Goal: Task Accomplishment & Management: Use online tool/utility

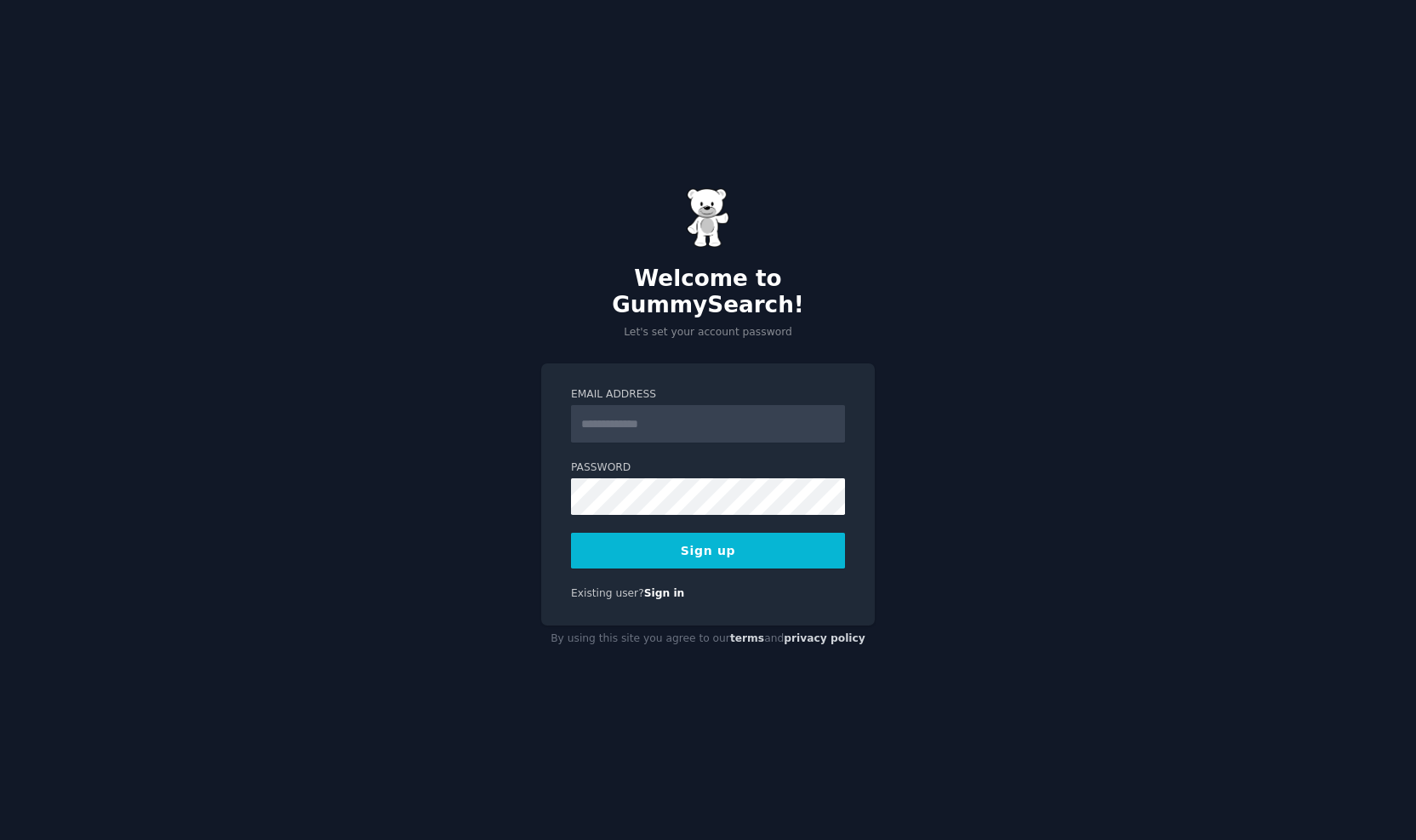
click at [665, 405] on input "Email Address" at bounding box center [708, 423] width 274 height 37
click at [676, 411] on input "Email Address" at bounding box center [708, 423] width 274 height 37
type input "**********"
click at [565, 486] on div "**********" at bounding box center [708, 494] width 334 height 262
click at [609, 535] on button "Sign up" at bounding box center [708, 550] width 274 height 35
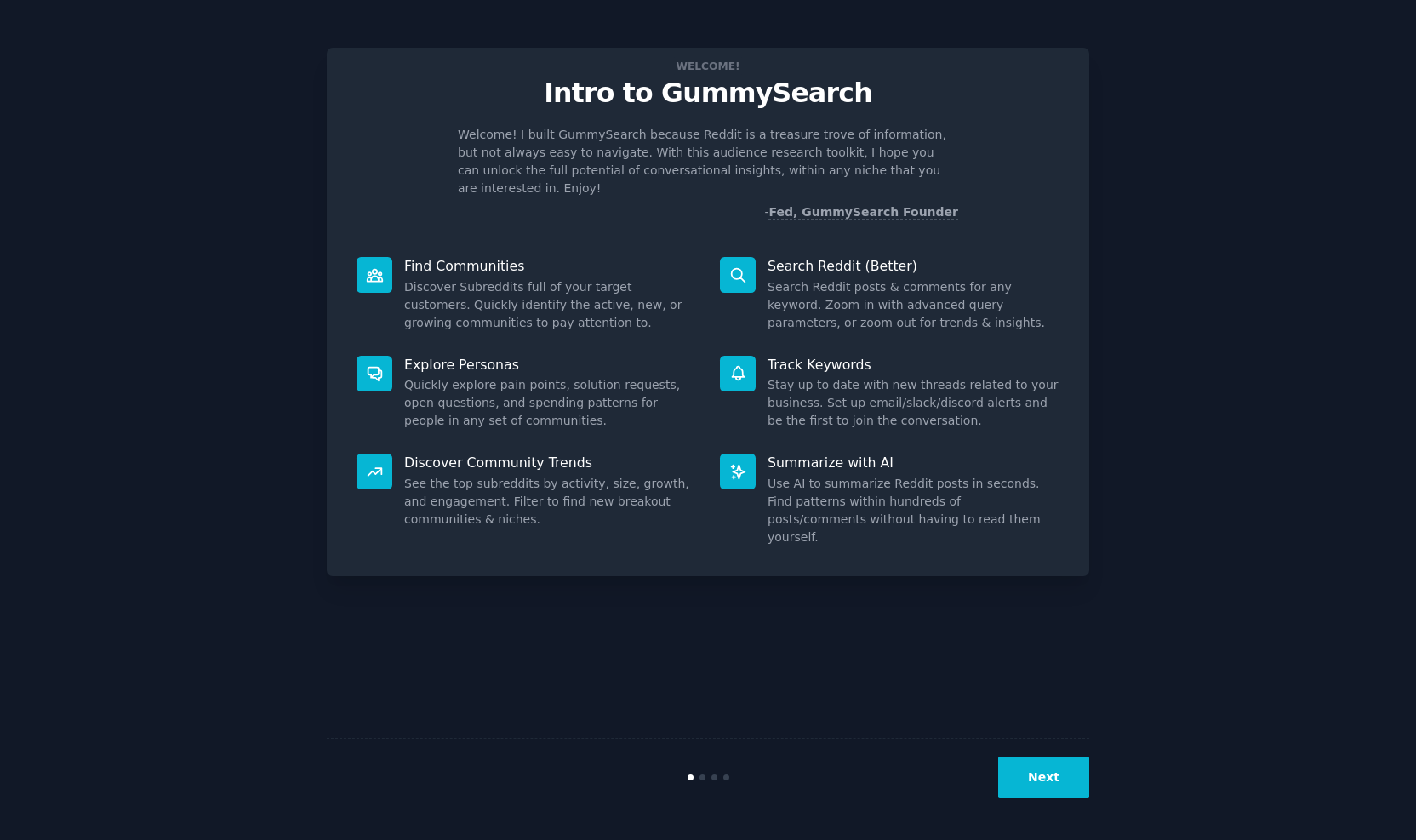
click at [1036, 785] on button "Next" at bounding box center [1043, 778] width 91 height 42
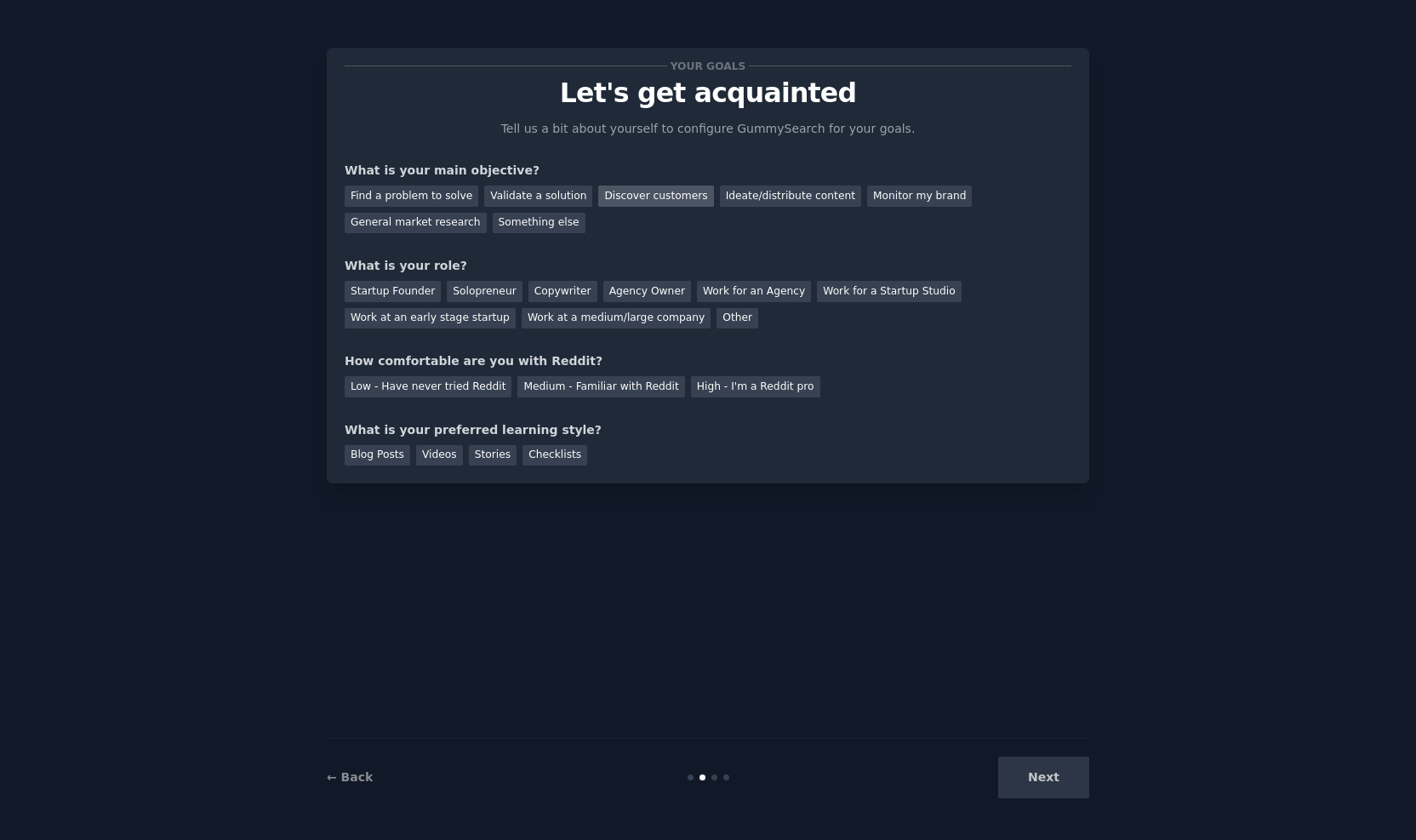
click at [599, 190] on div "Discover customers" at bounding box center [656, 196] width 115 height 22
click at [412, 292] on div "Startup Founder" at bounding box center [392, 292] width 96 height 22
click at [526, 382] on div "Medium - Familiar with Reddit" at bounding box center [600, 387] width 167 height 22
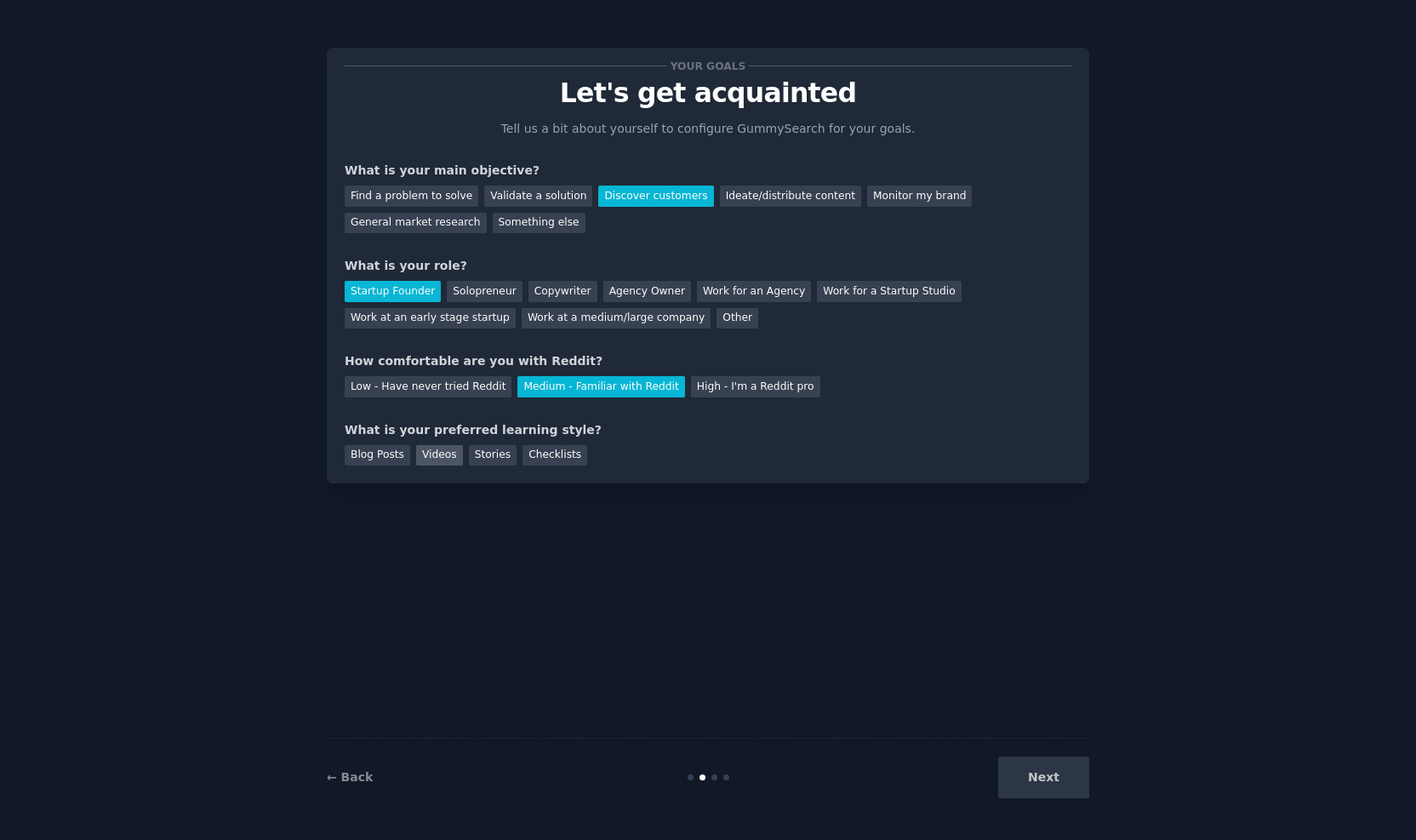
click at [423, 453] on div "Videos" at bounding box center [439, 456] width 47 height 22
click at [1016, 776] on button "Next" at bounding box center [1043, 778] width 91 height 42
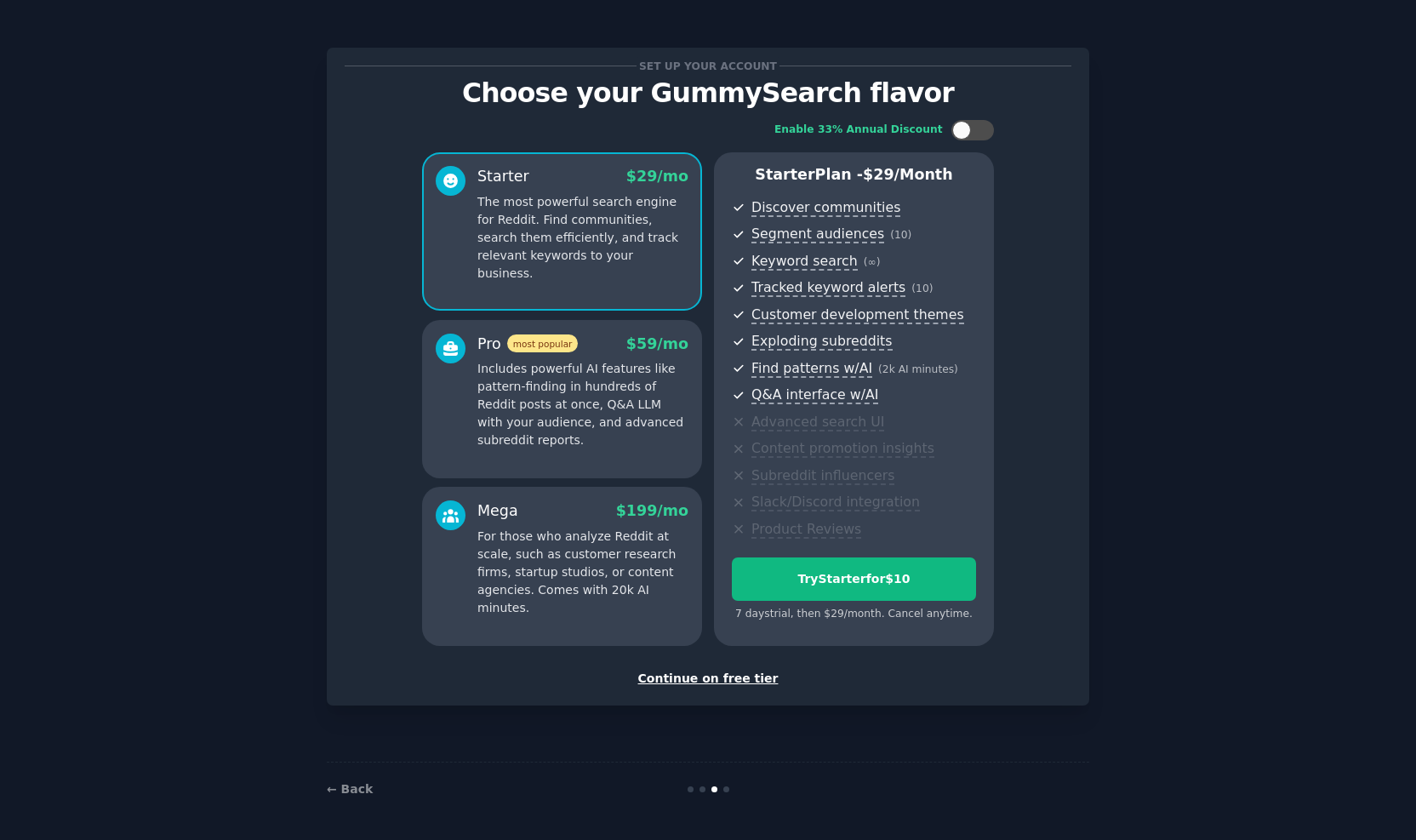
click at [693, 671] on div "Continue on free tier" at bounding box center [708, 678] width 727 height 18
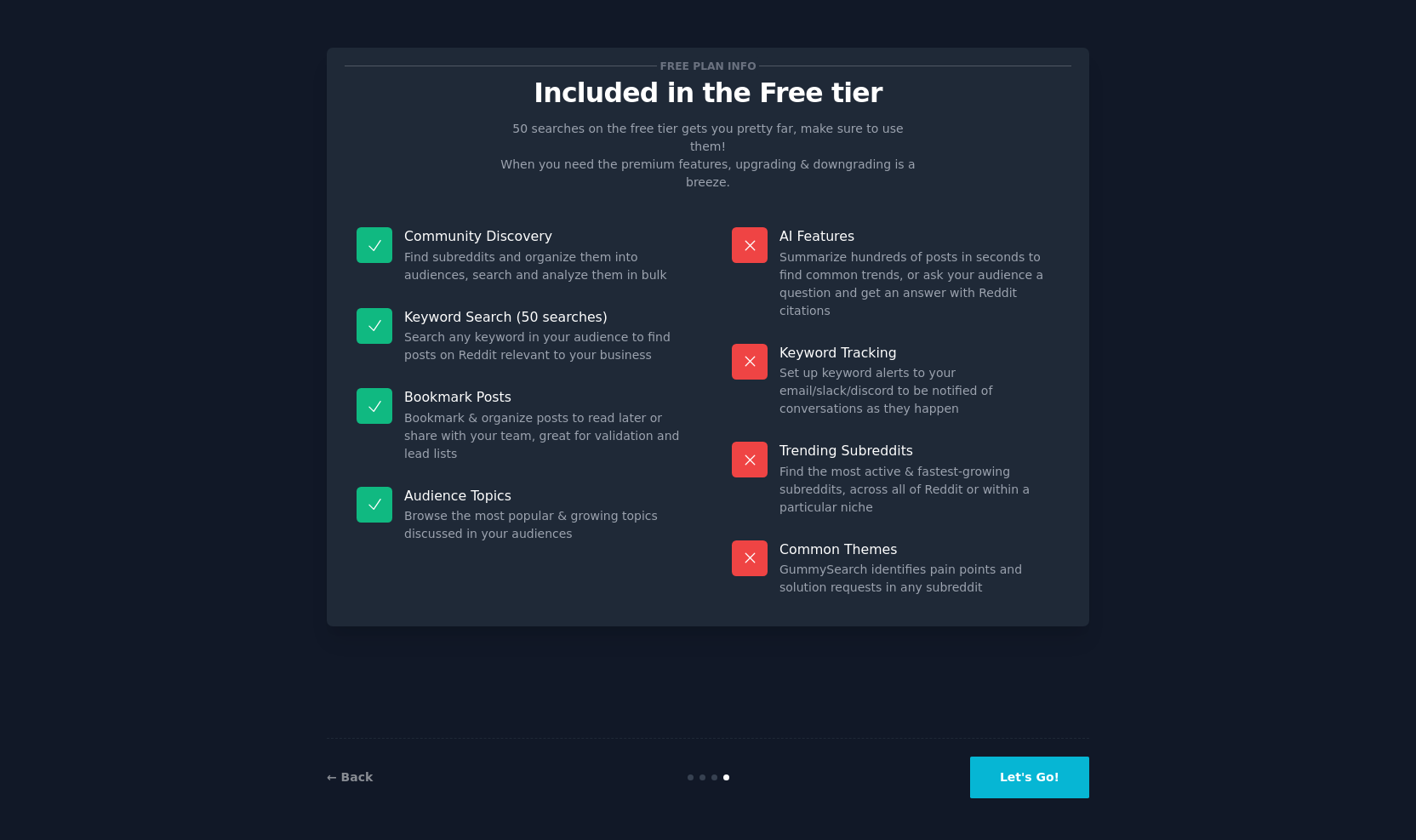
click at [1028, 779] on button "Let's Go!" at bounding box center [1029, 778] width 119 height 42
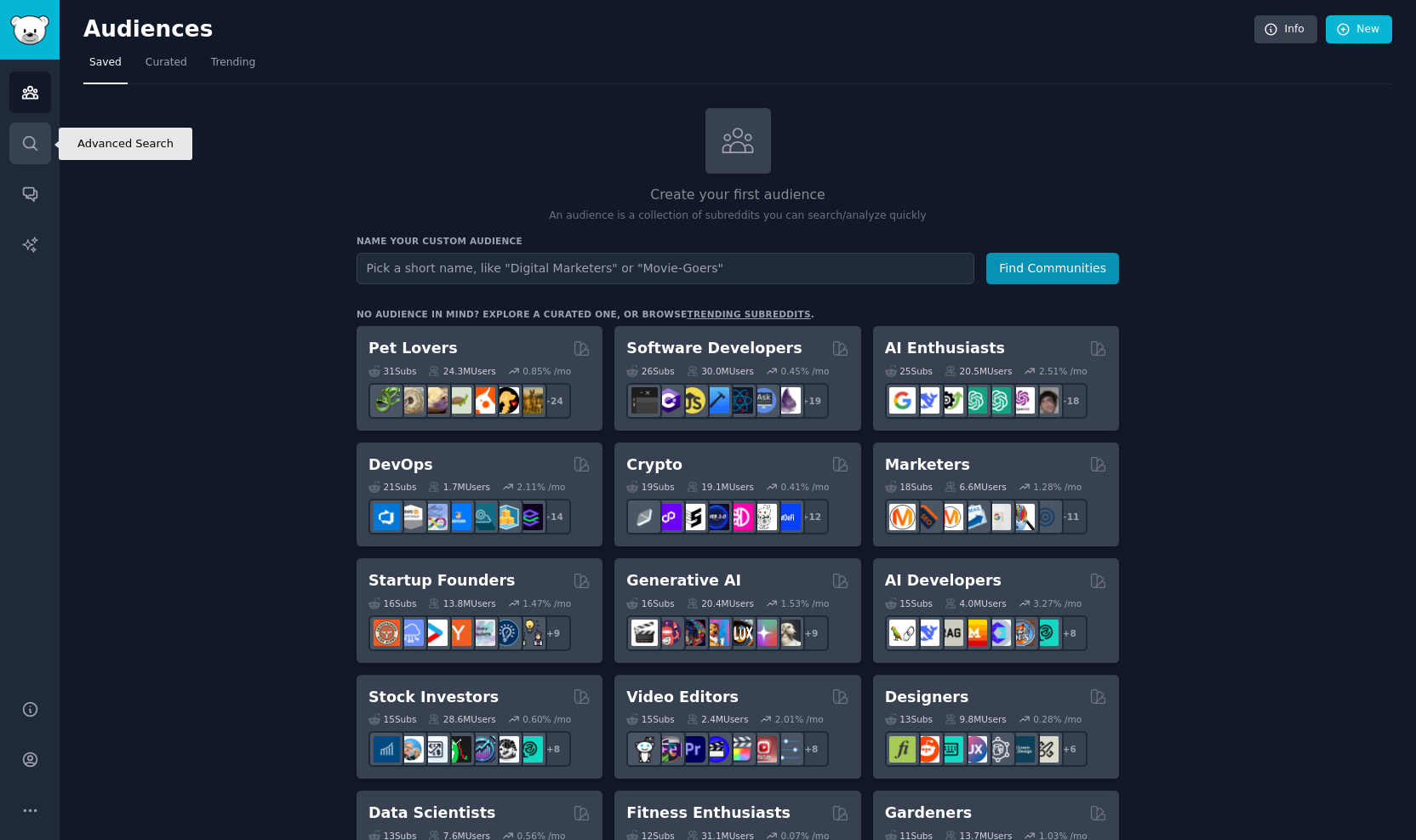
click at [22, 139] on icon "Sidebar" at bounding box center [30, 143] width 18 height 18
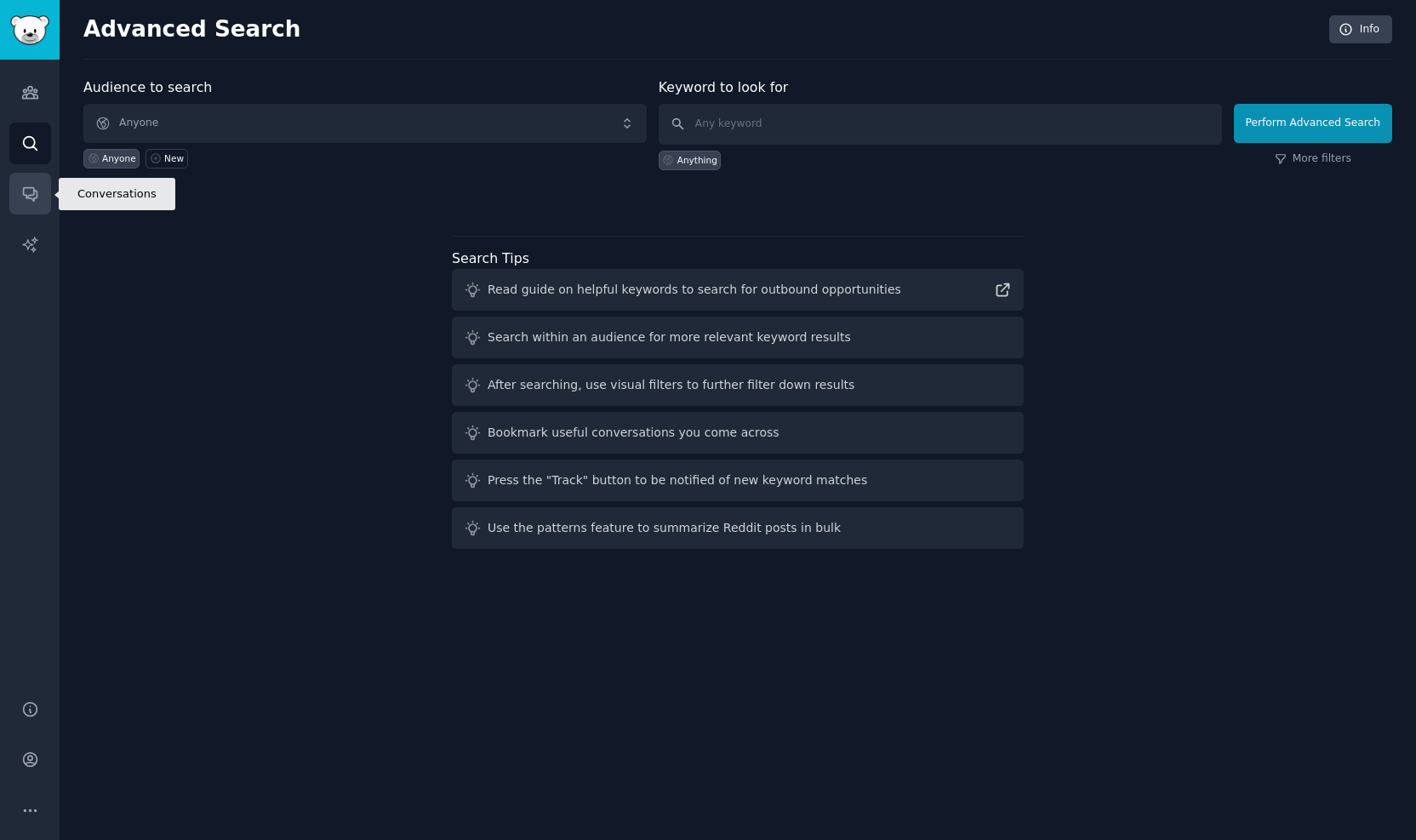
click at [26, 188] on icon "Sidebar" at bounding box center [30, 195] width 14 height 14
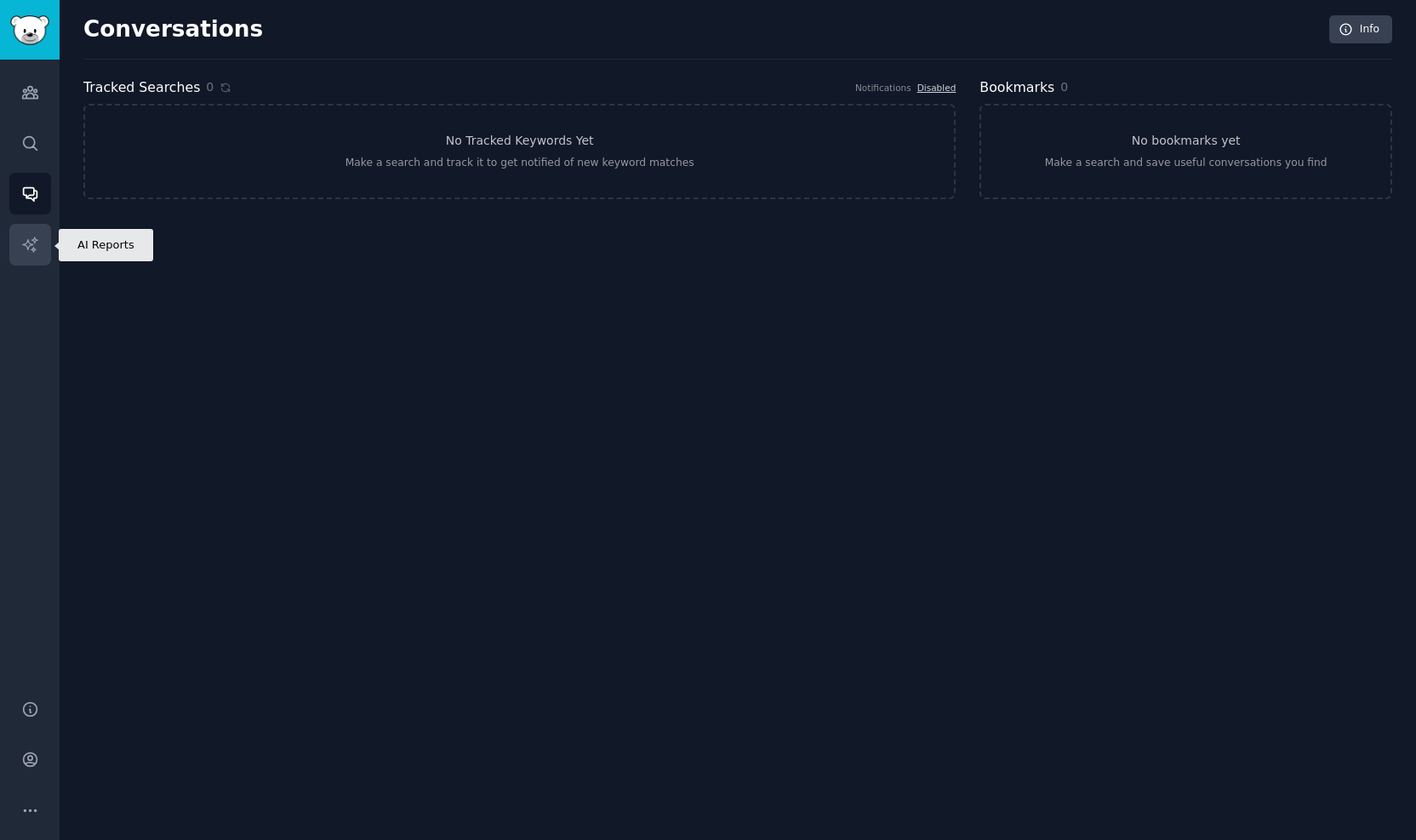
click at [42, 237] on link "AI Reports" at bounding box center [30, 245] width 42 height 42
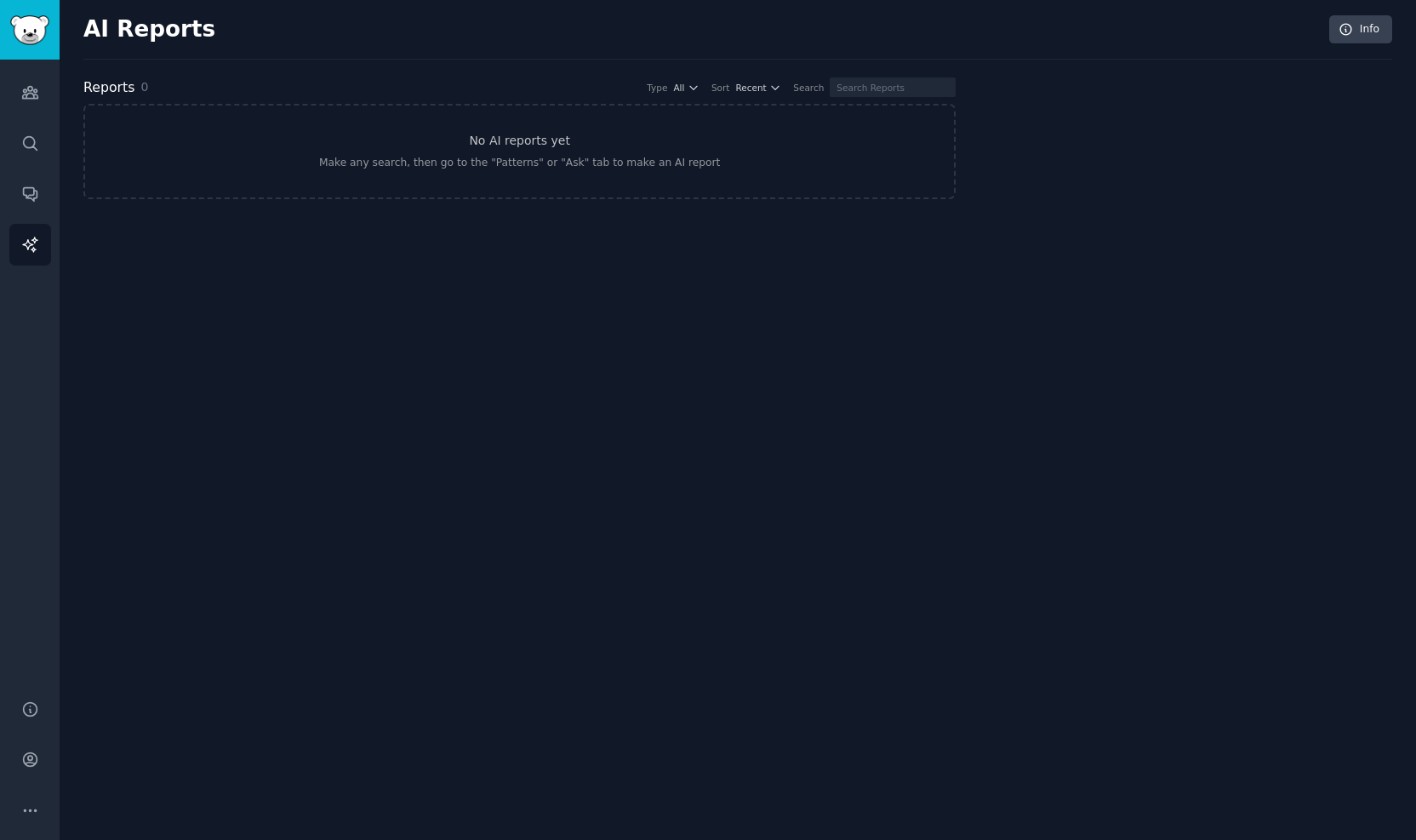
click at [0, 90] on div "Audiences Search Conversations AI Reports" at bounding box center [29, 369] width 60 height 619
click at [23, 89] on icon "Sidebar" at bounding box center [30, 93] width 16 height 12
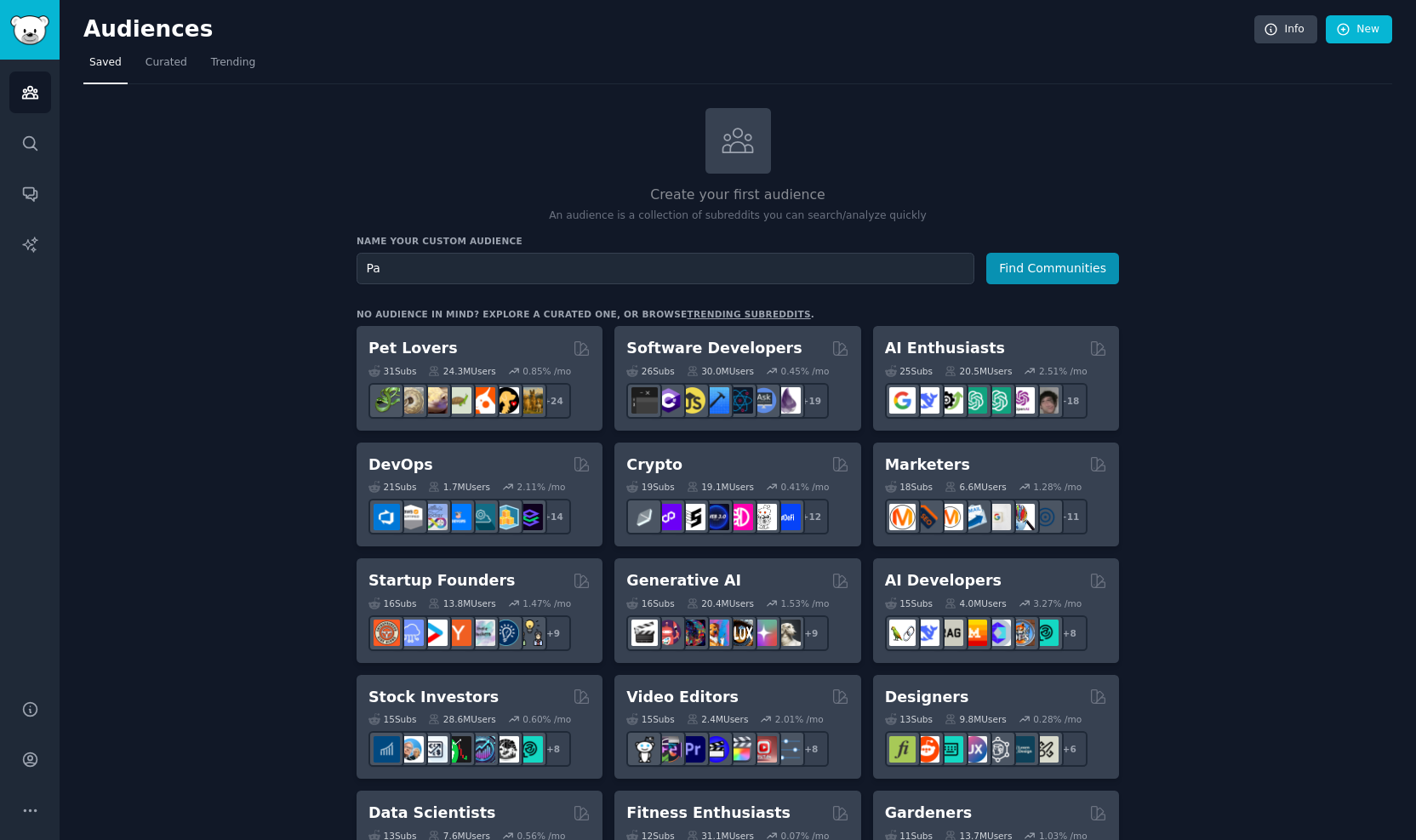
type input "P"
type input "Leads"
click at [1012, 258] on button "Find Communities" at bounding box center [1052, 268] width 132 height 31
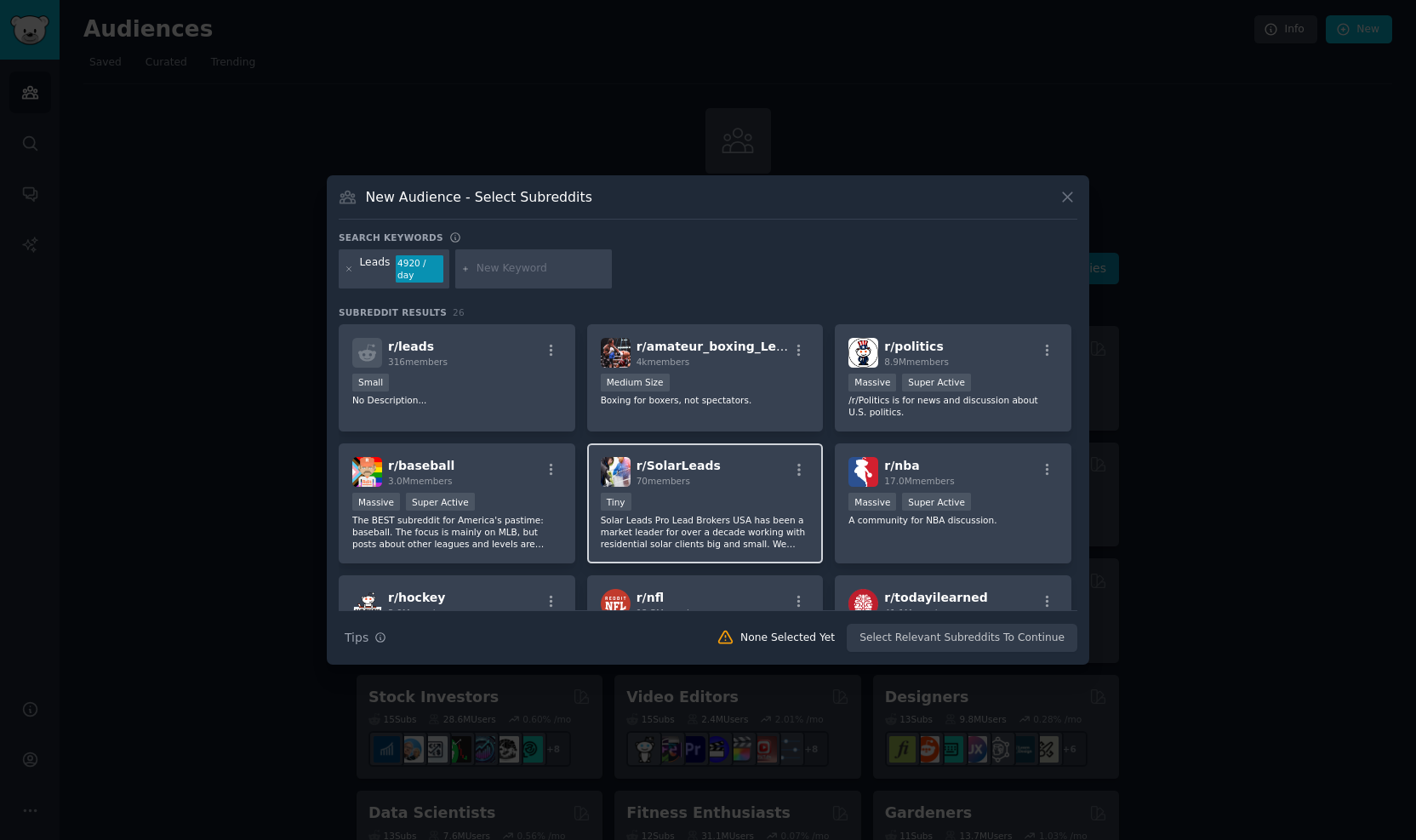
click at [665, 549] on div "r/ SolarLeads 70 members < 100 members Tiny Solar Leads Pro Lead Brokers USA ha…" at bounding box center [705, 503] width 236 height 120
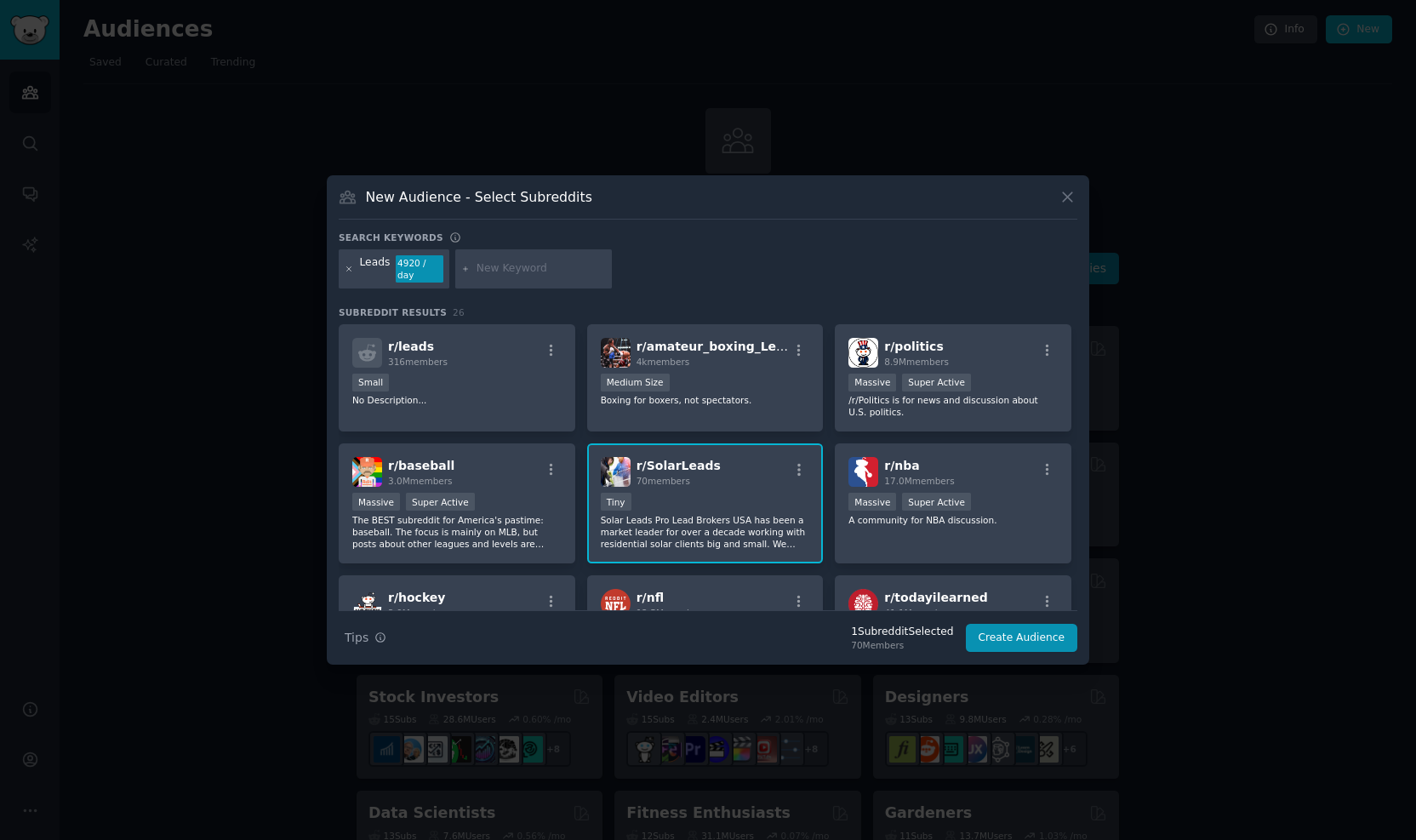
click at [349, 265] on icon at bounding box center [349, 269] width 10 height 10
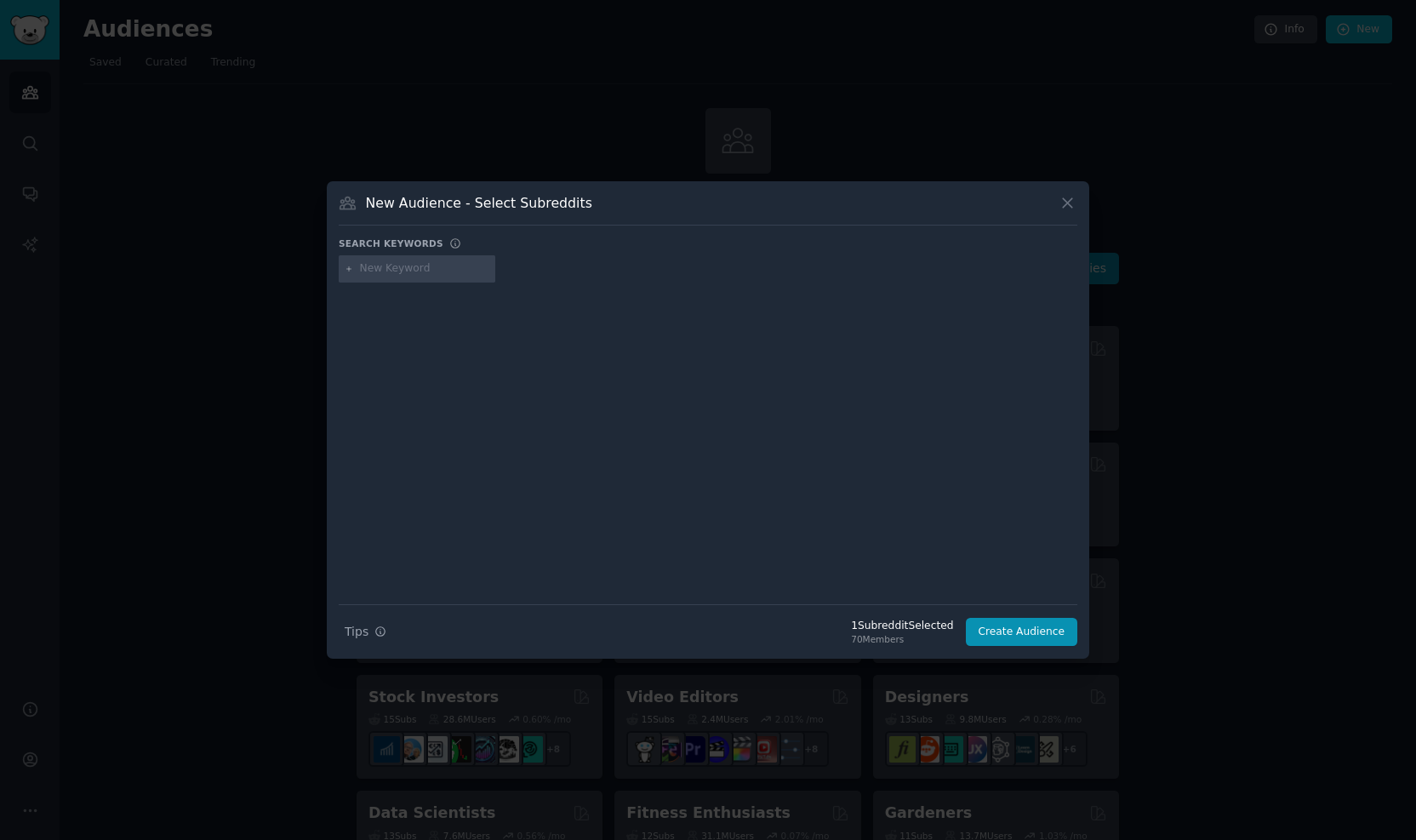
click at [381, 270] on input "text" at bounding box center [425, 269] width 130 height 16
type input "human resources"
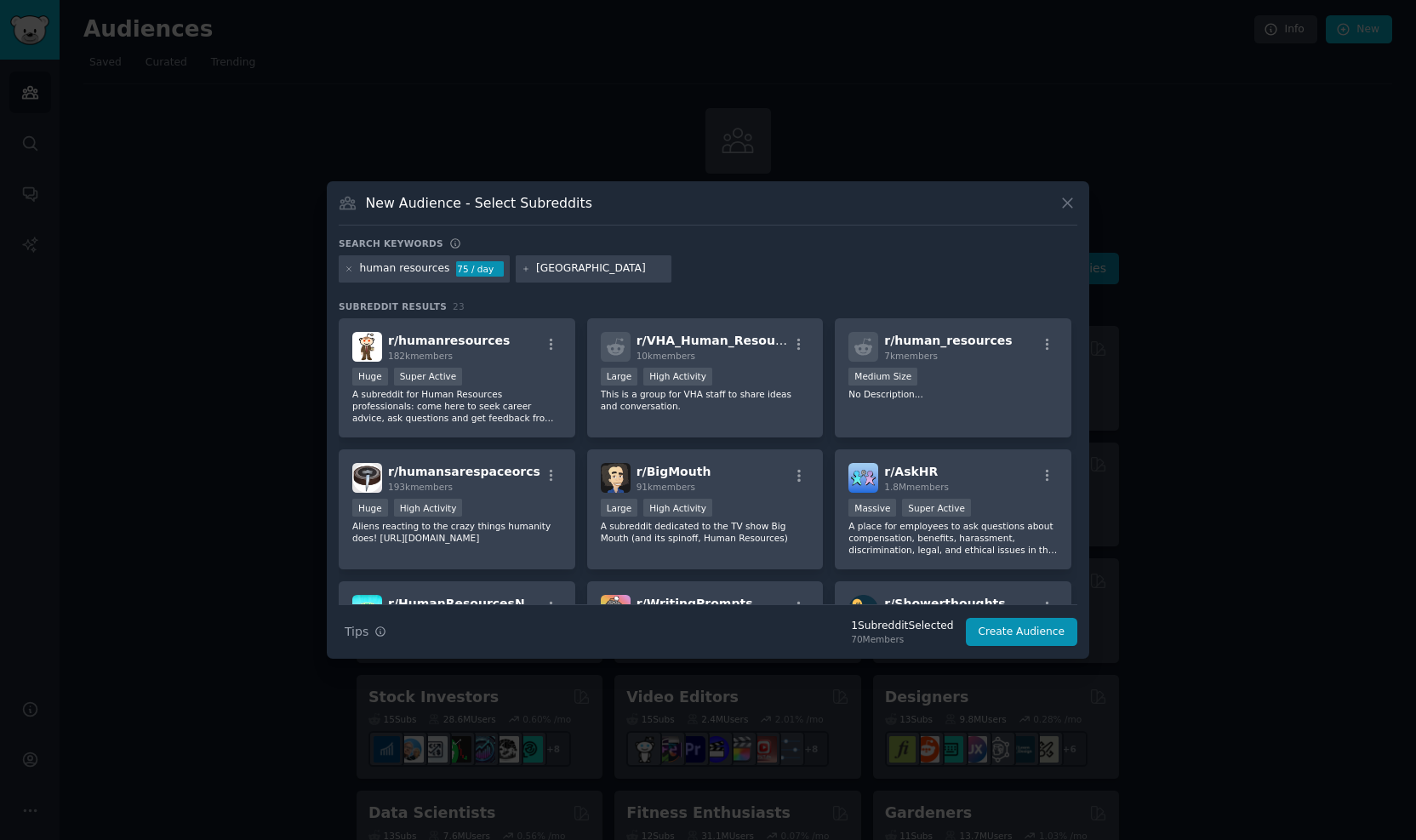
type input "[GEOGRAPHIC_DATA]"
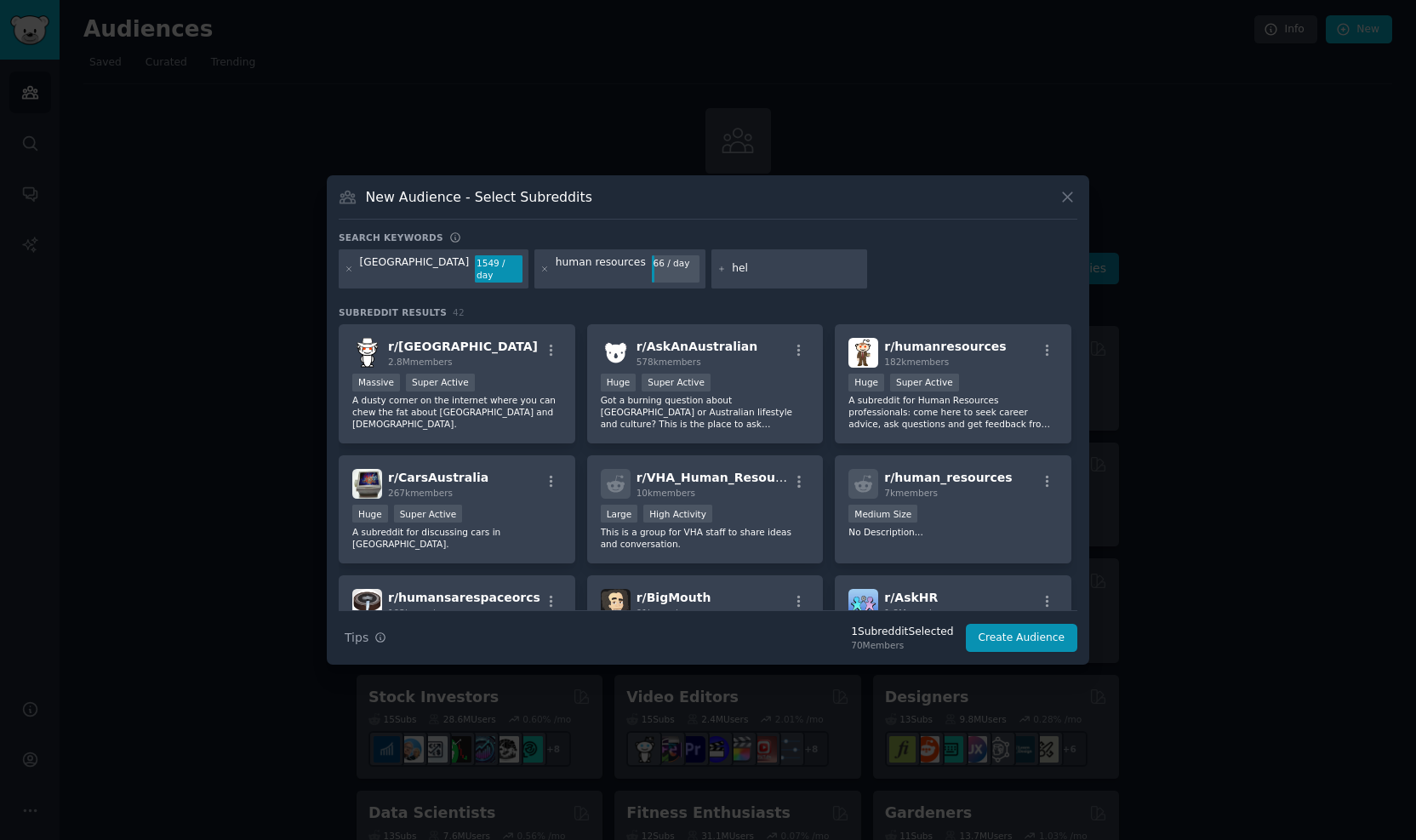
type input "help"
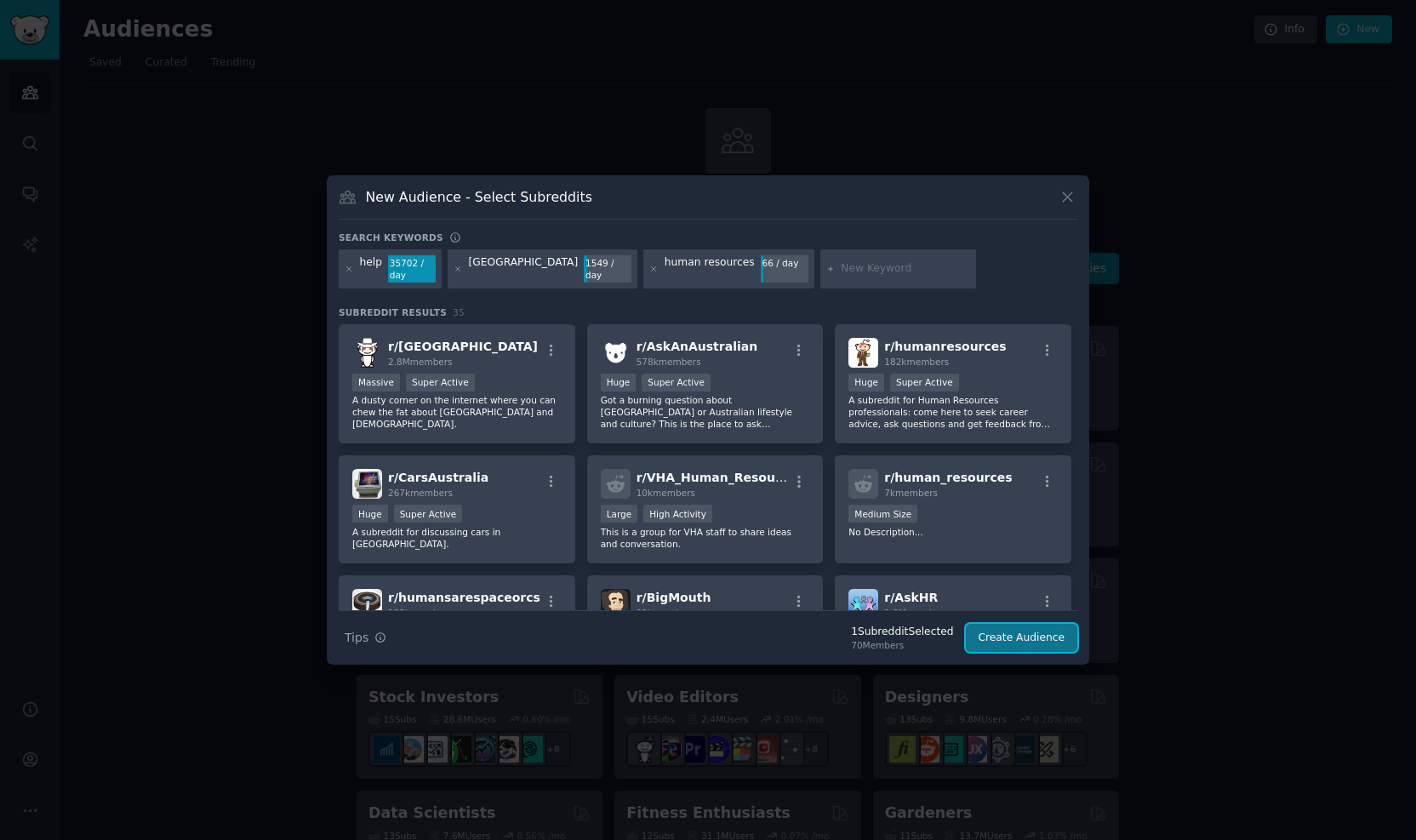
click at [982, 641] on button "Create Audience" at bounding box center [1022, 638] width 112 height 29
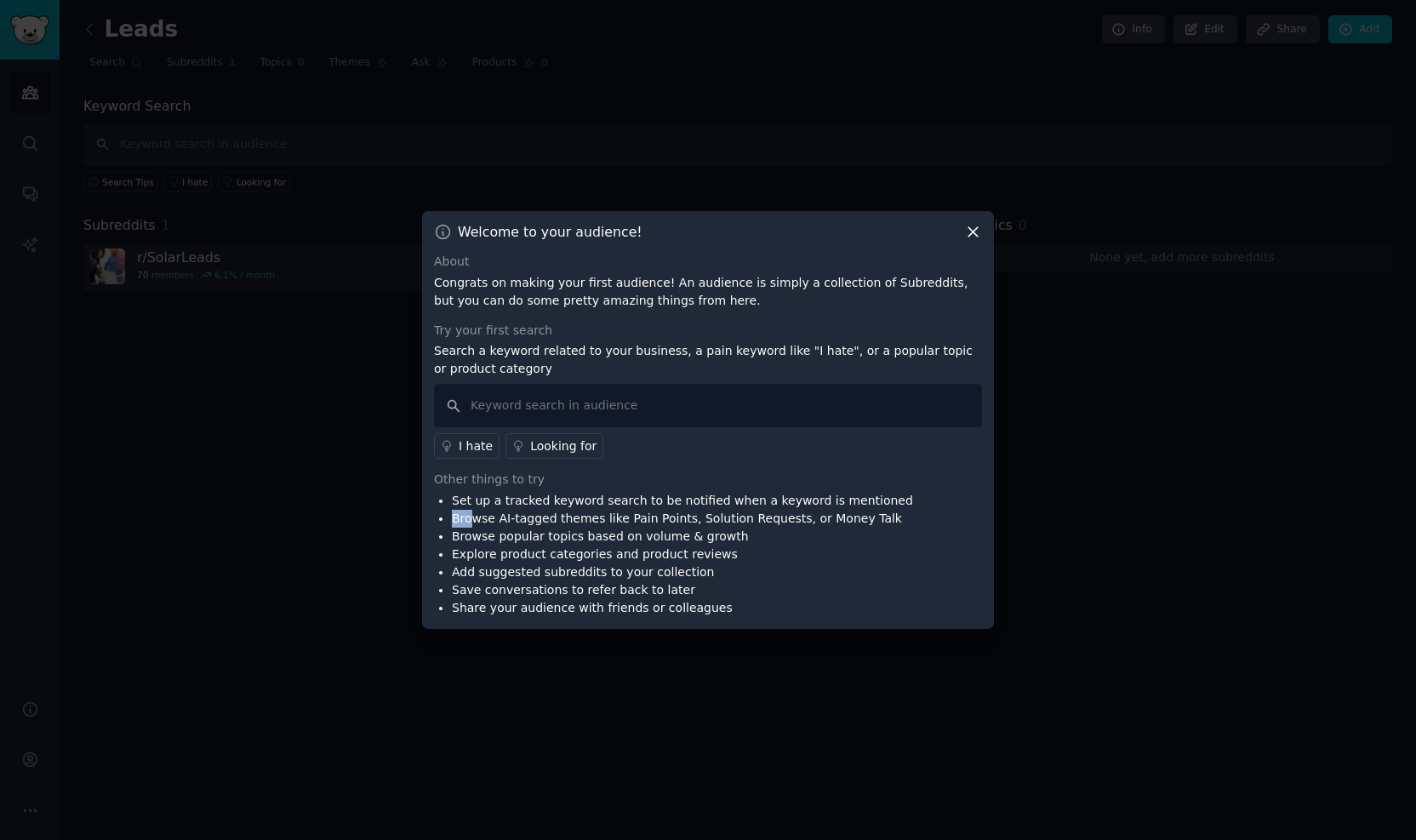
drag, startPoint x: 880, startPoint y: 506, endPoint x: 470, endPoint y: 516, distance: 410.1
click at [470, 516] on div "Set up a tracked keyword search to be notified when a keyword is mentioned Brow…" at bounding box center [708, 555] width 548 height 125
click at [467, 513] on li "Browse AI-tagged themes like Pain Points, Solution Requests, or Money Talk" at bounding box center [682, 518] width 461 height 18
click at [451, 500] on ul "Set up a tracked keyword search to be notified when a keyword is mentioned Brow…" at bounding box center [674, 555] width 479 height 125
drag, startPoint x: 451, startPoint y: 500, endPoint x: 825, endPoint y: 491, distance: 374.1
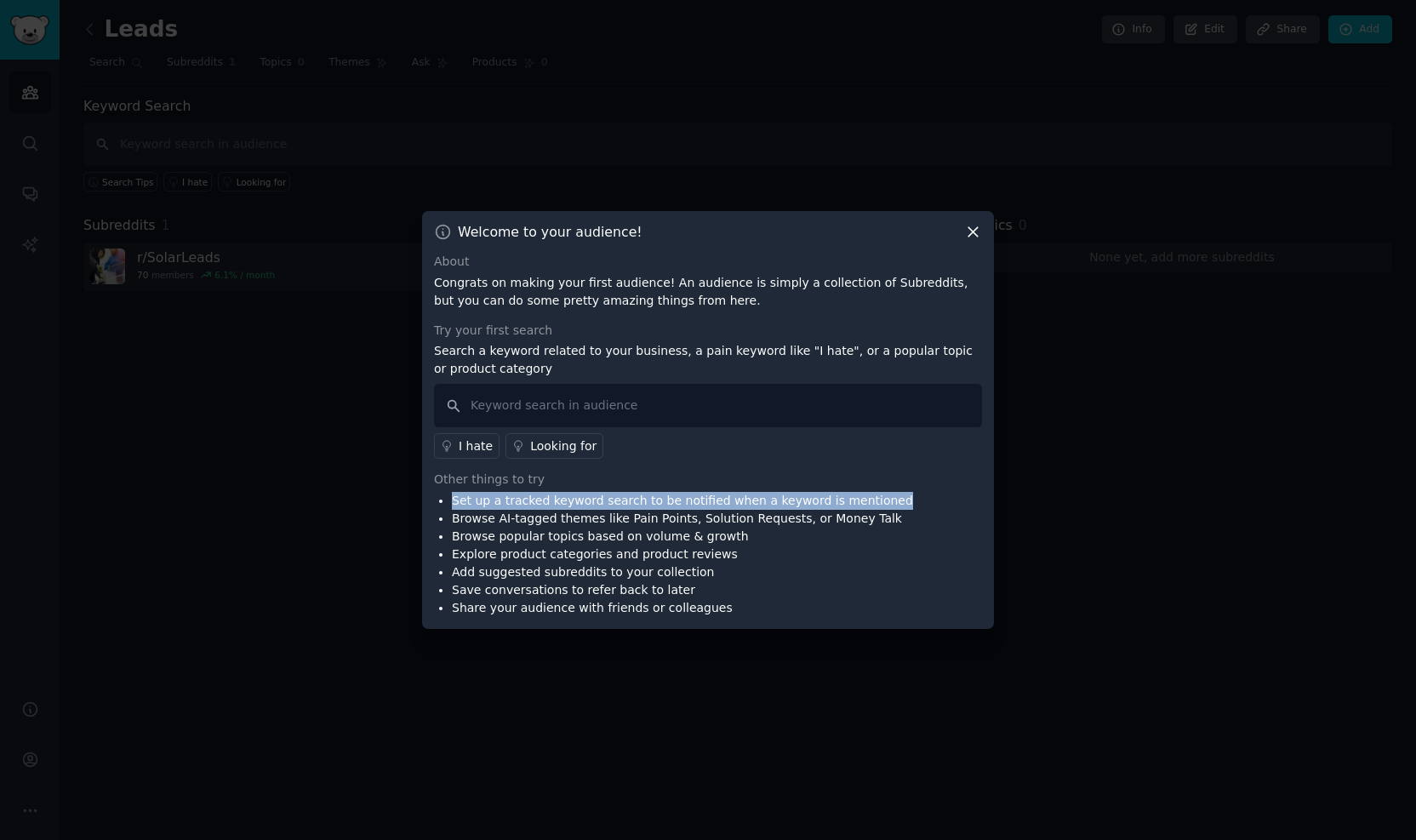
click at [825, 491] on div "Other things to try Set up a tracked keyword search to be notified when a keywo…" at bounding box center [708, 543] width 548 height 146
drag, startPoint x: 825, startPoint y: 491, endPoint x: 783, endPoint y: 498, distance: 42.6
copy li "Set up a tracked keyword search to be notified when a keyword is mentioned"
click at [624, 410] on input "text" at bounding box center [708, 406] width 548 height 43
drag, startPoint x: 624, startPoint y: 410, endPoint x: 567, endPoint y: 449, distance: 69.1
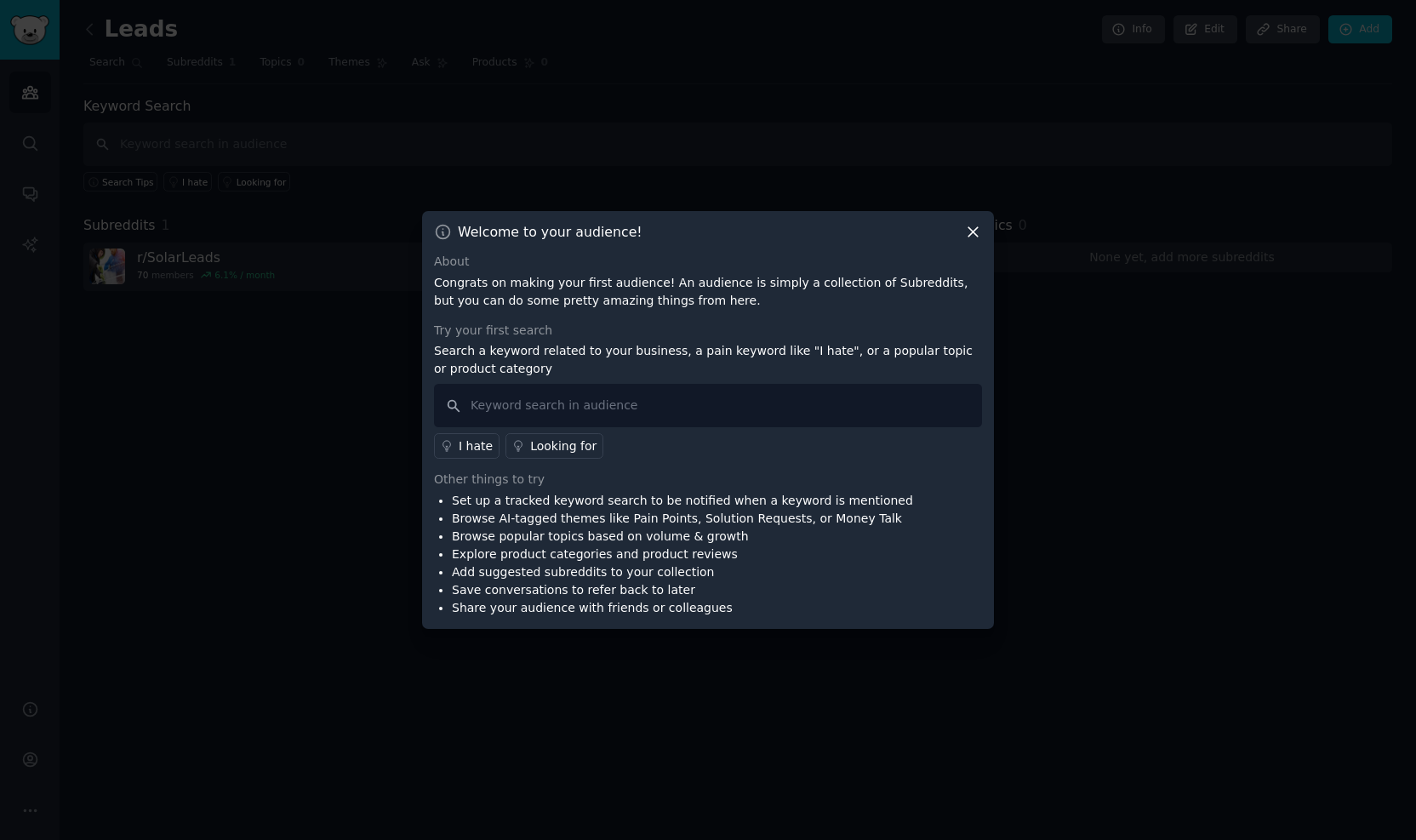
click at [567, 449] on div "Looking for" at bounding box center [563, 446] width 67 height 18
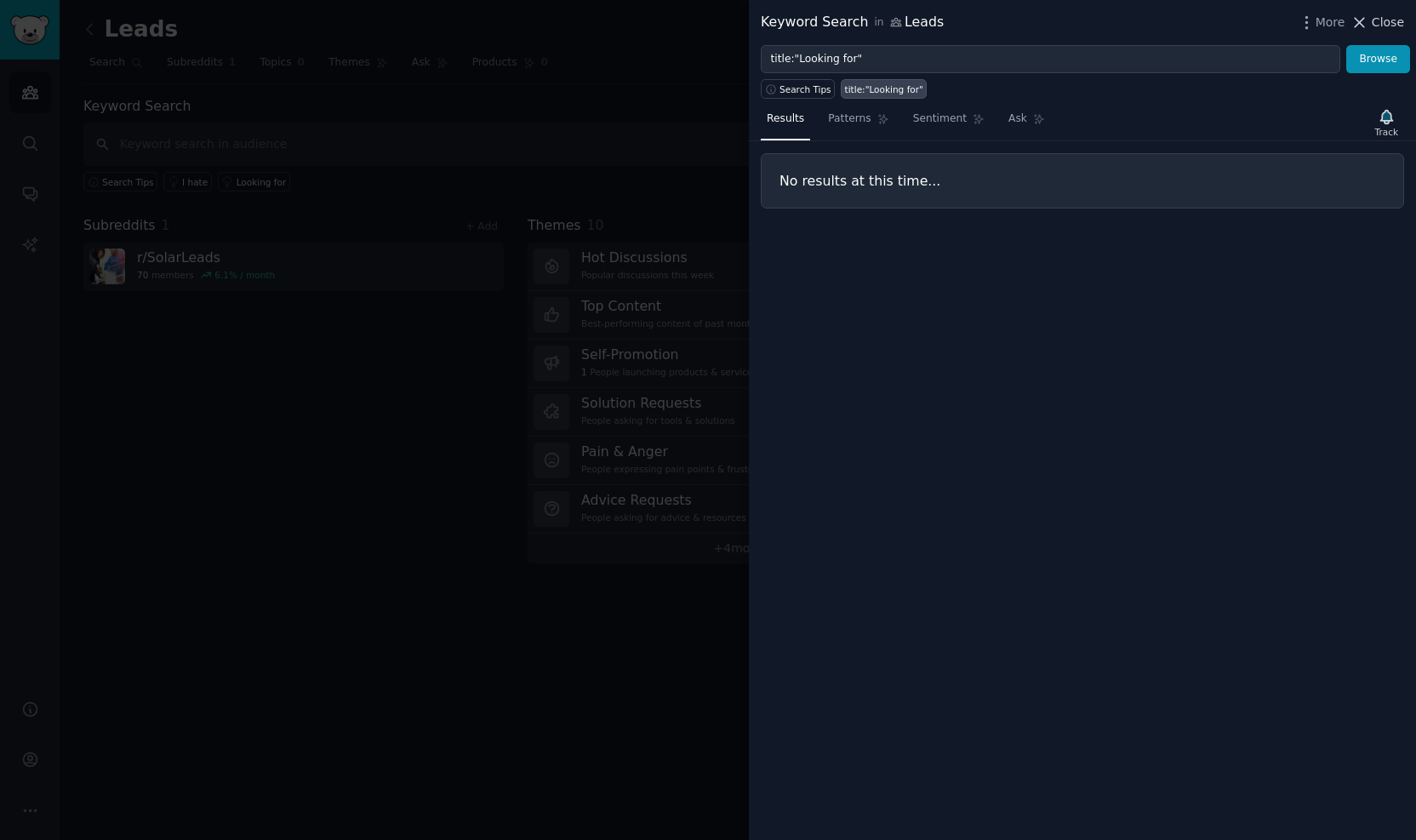
click at [1375, 26] on span "Close" at bounding box center [1387, 22] width 32 height 18
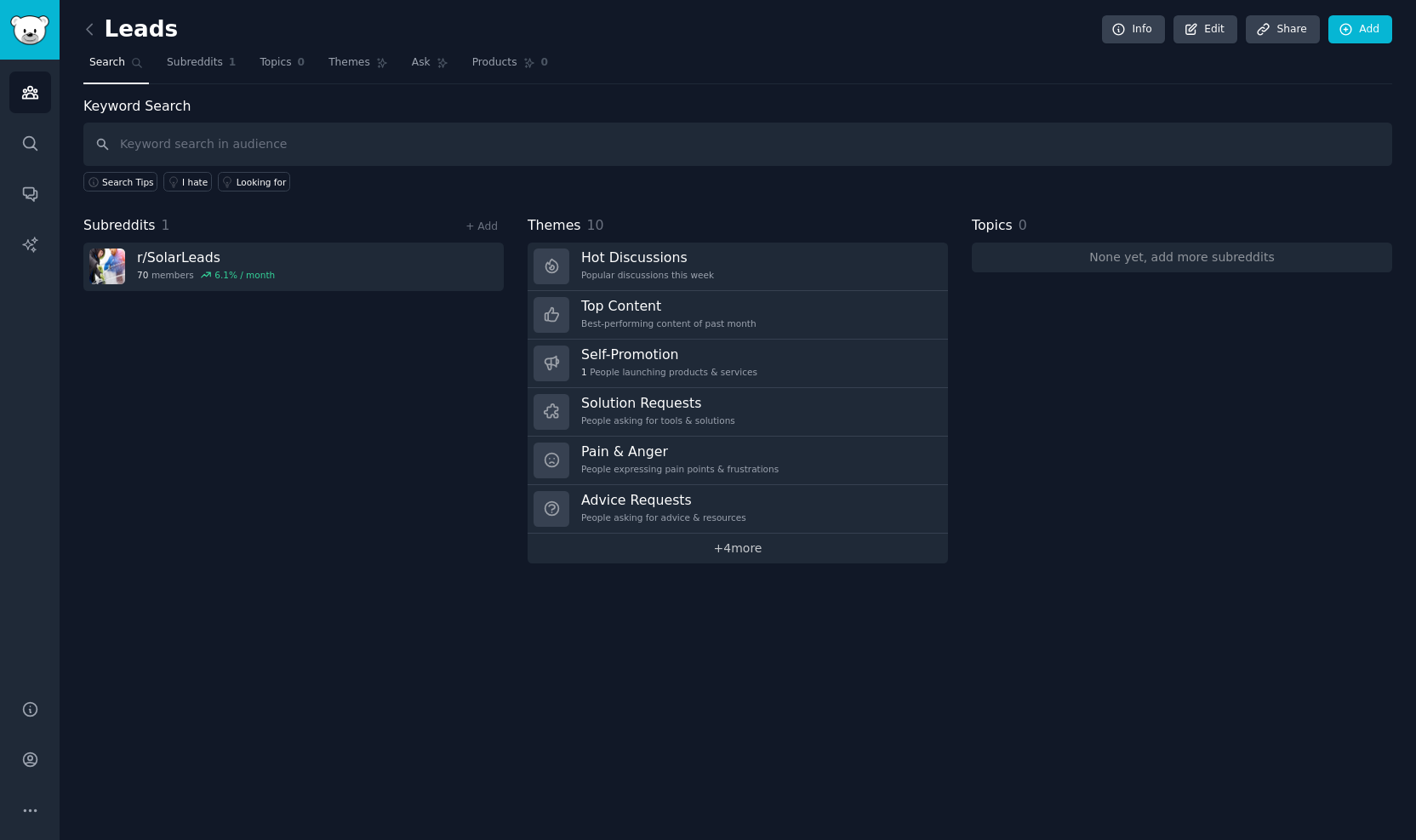
click at [641, 534] on link "+ 4 more" at bounding box center [738, 548] width 420 height 29
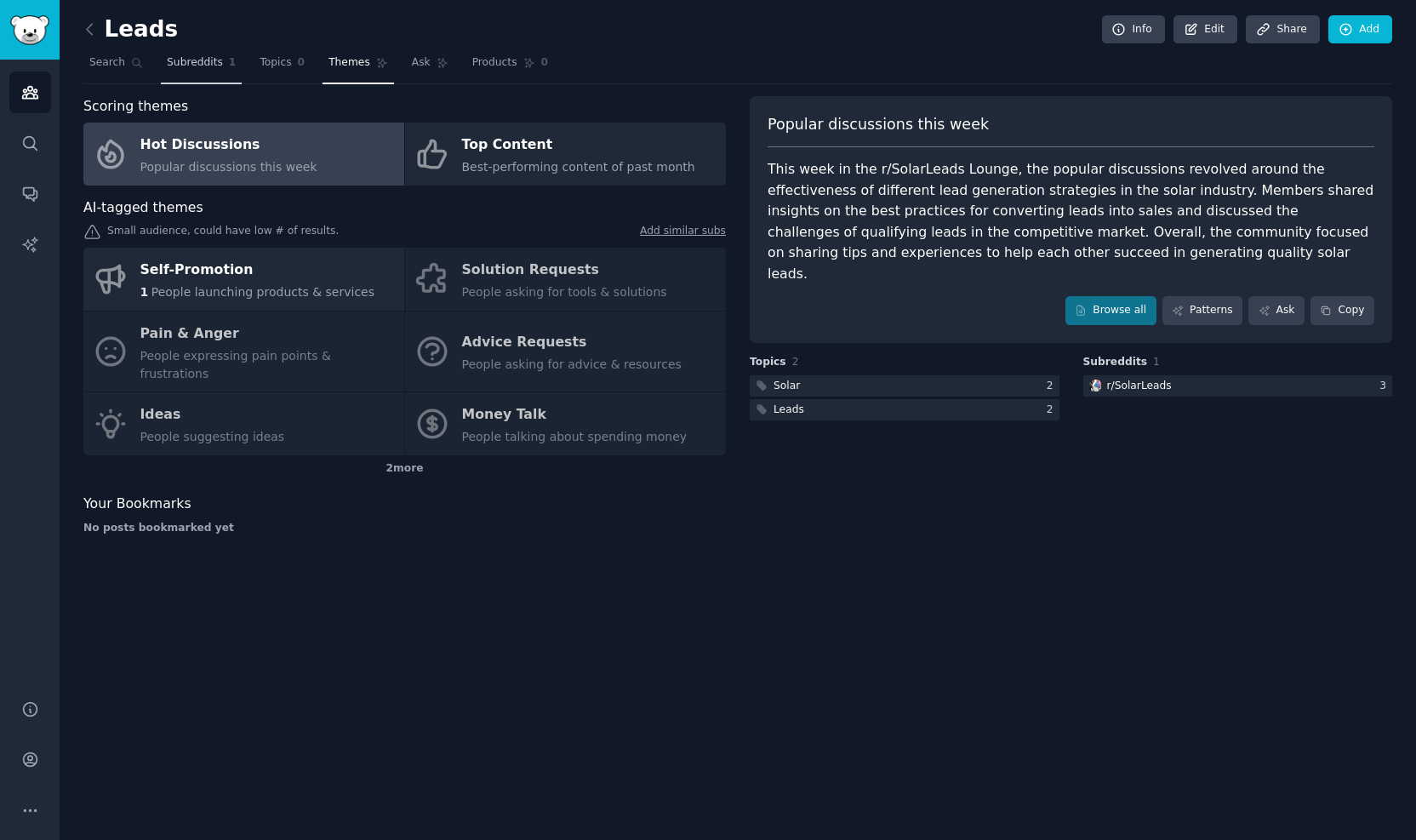
click at [183, 59] on span "Subreddits" at bounding box center [195, 63] width 56 height 16
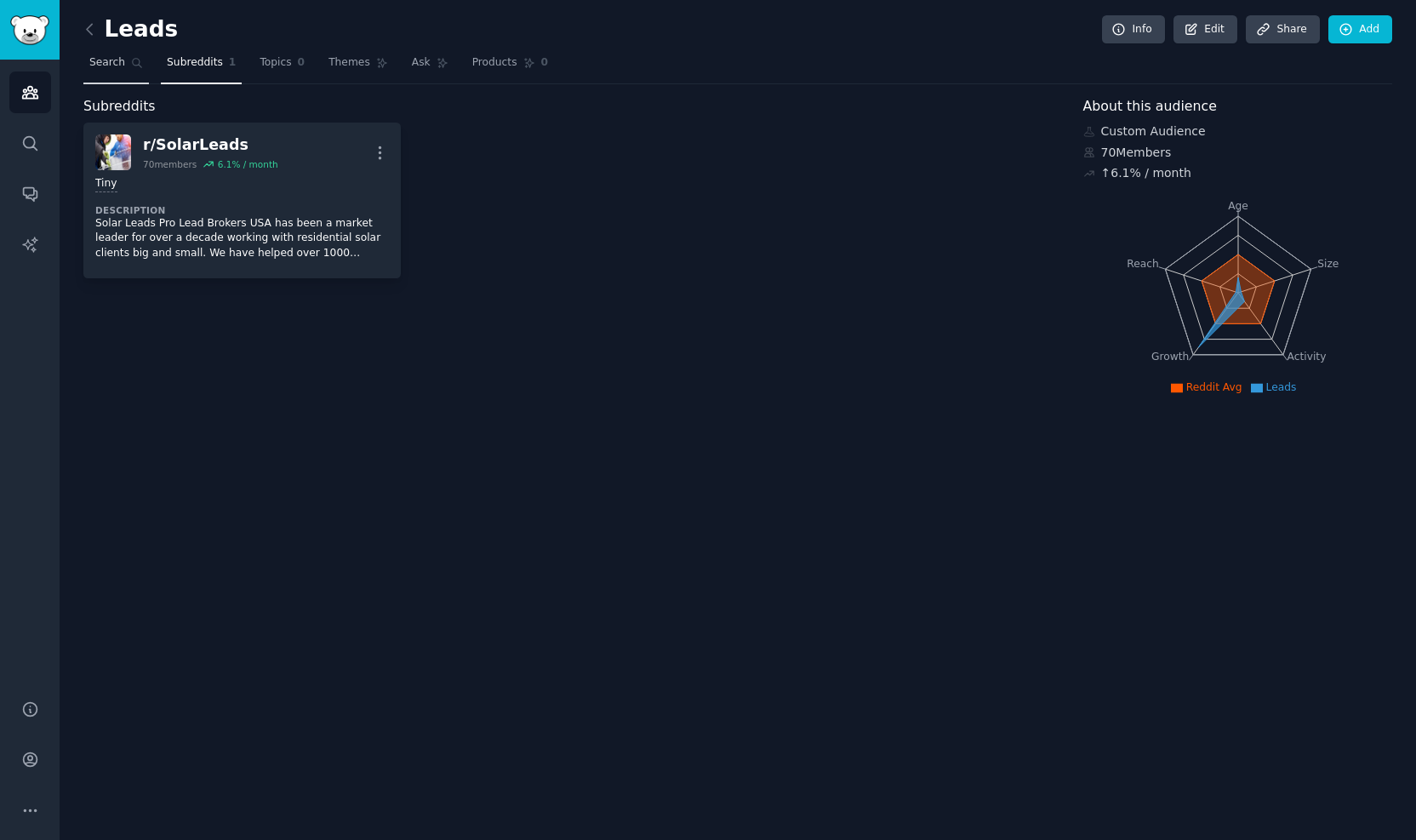
click at [95, 49] on link "Search" at bounding box center [116, 67] width 66 height 35
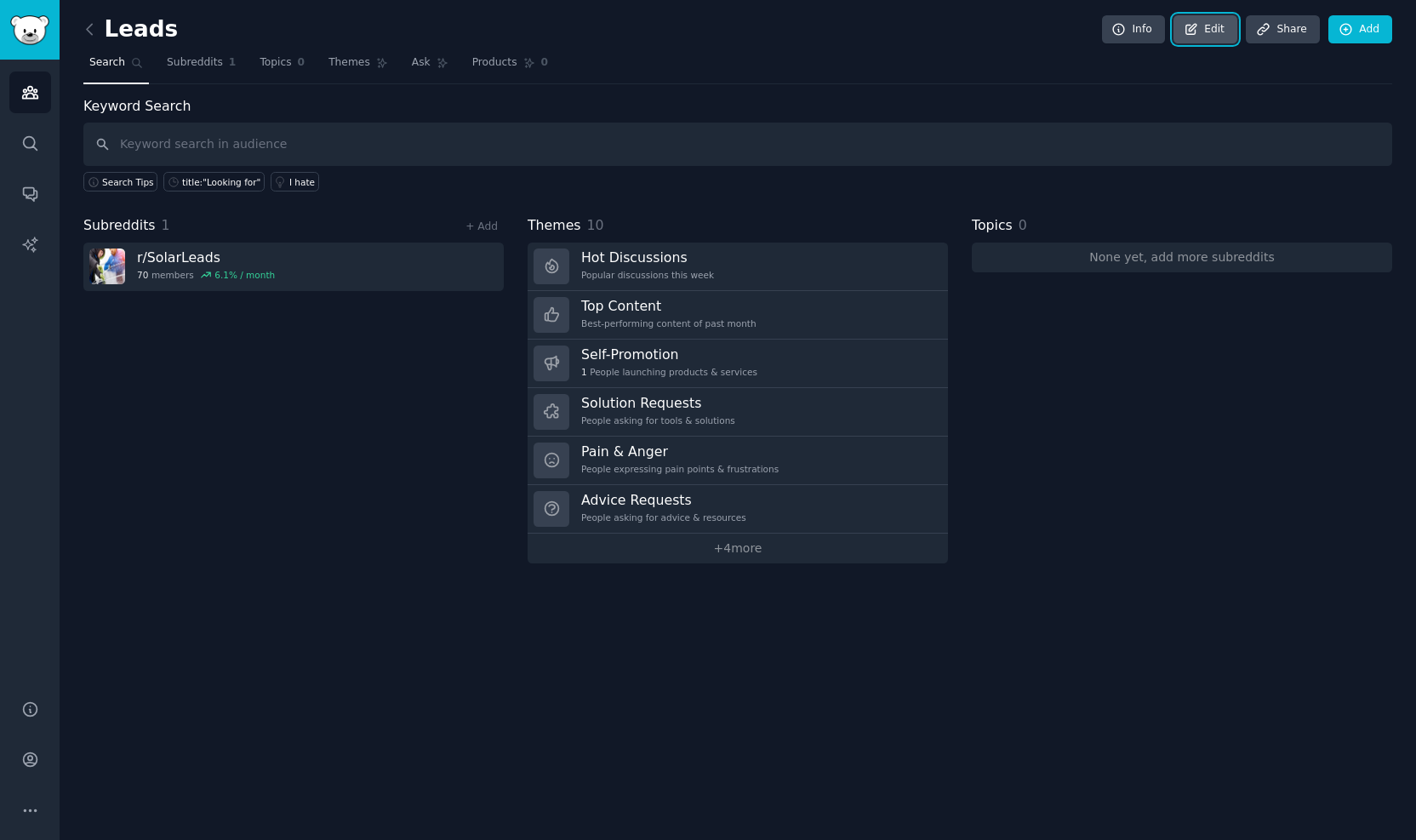
click at [1218, 35] on link "Edit" at bounding box center [1206, 29] width 64 height 29
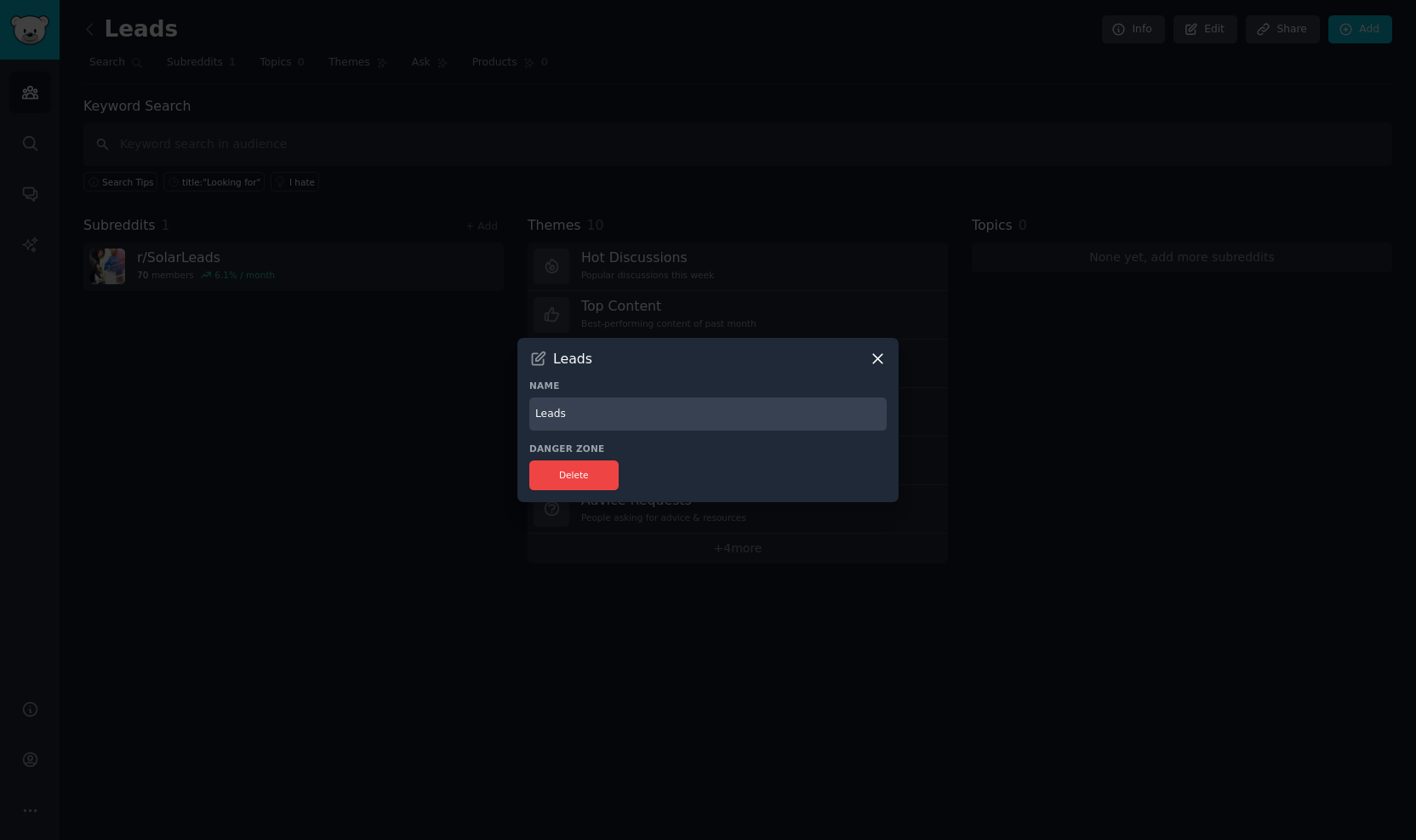
click at [877, 351] on icon at bounding box center [877, 358] width 18 height 18
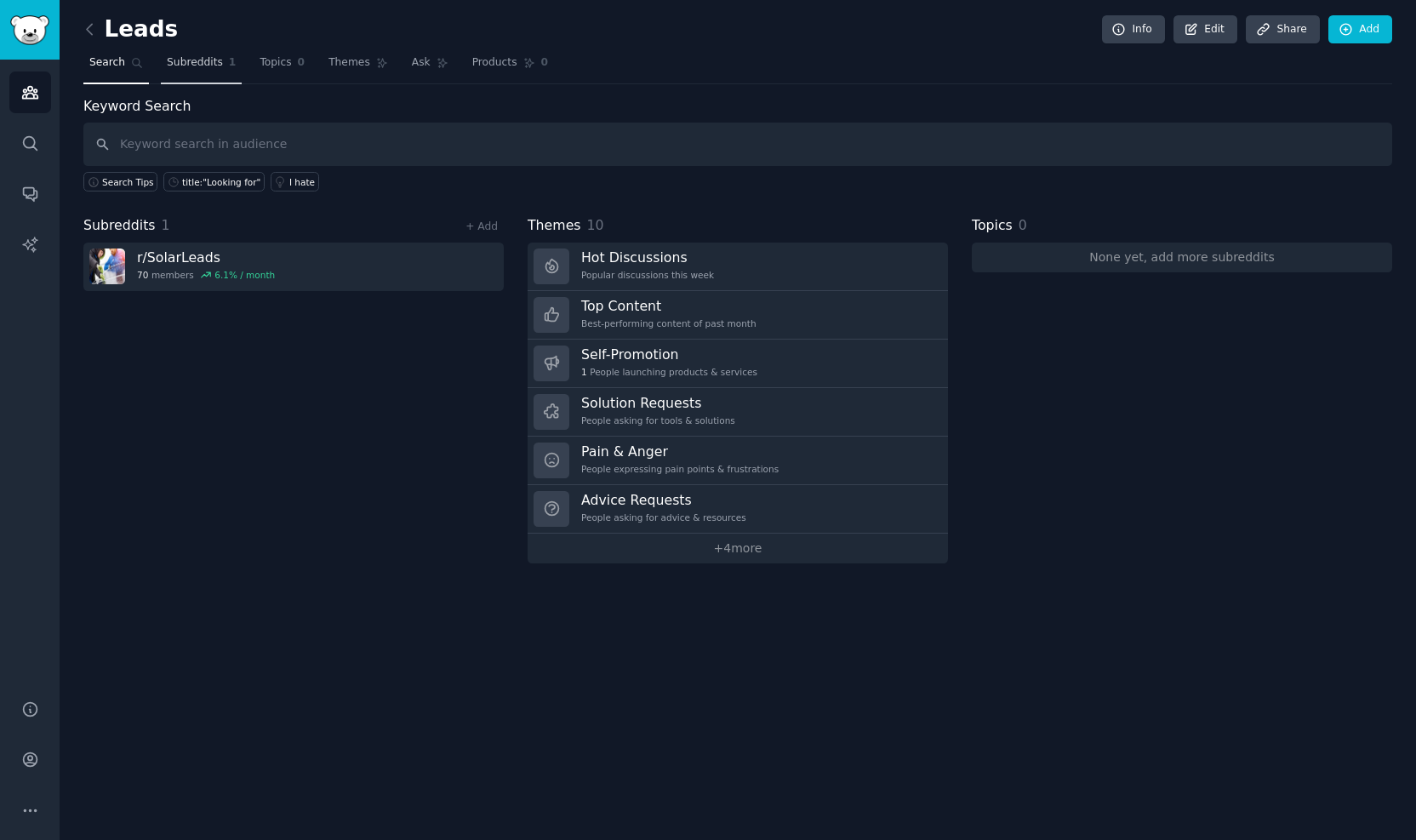
click at [200, 55] on span "Subreddits" at bounding box center [195, 63] width 56 height 16
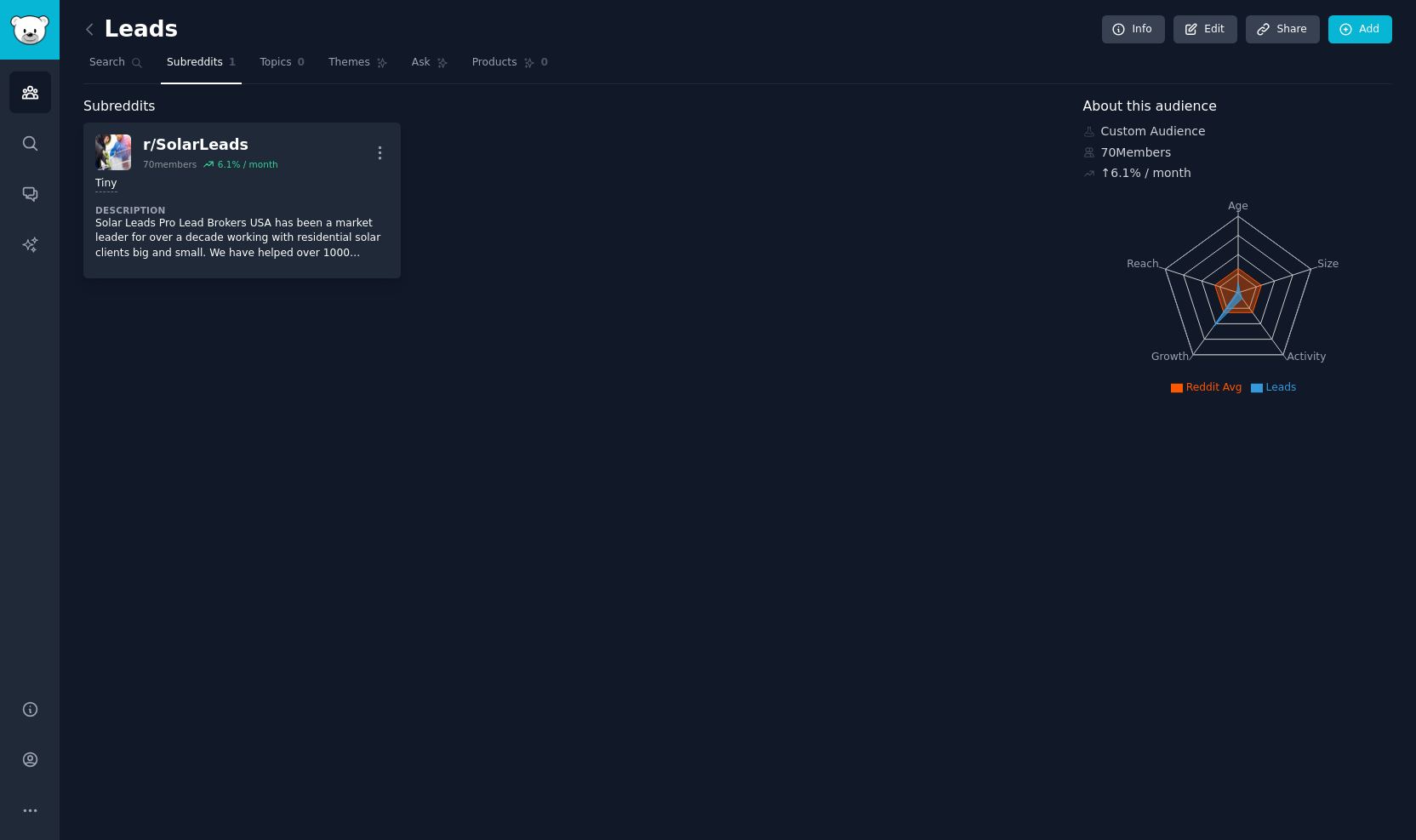
click at [89, 84] on div "Leads Info Edit Share Add Search Subreddits 1 Topics 0 Themes Ask Products 0 Su…" at bounding box center [737, 212] width 1309 height 376
click at [92, 73] on link "Search" at bounding box center [116, 67] width 66 height 35
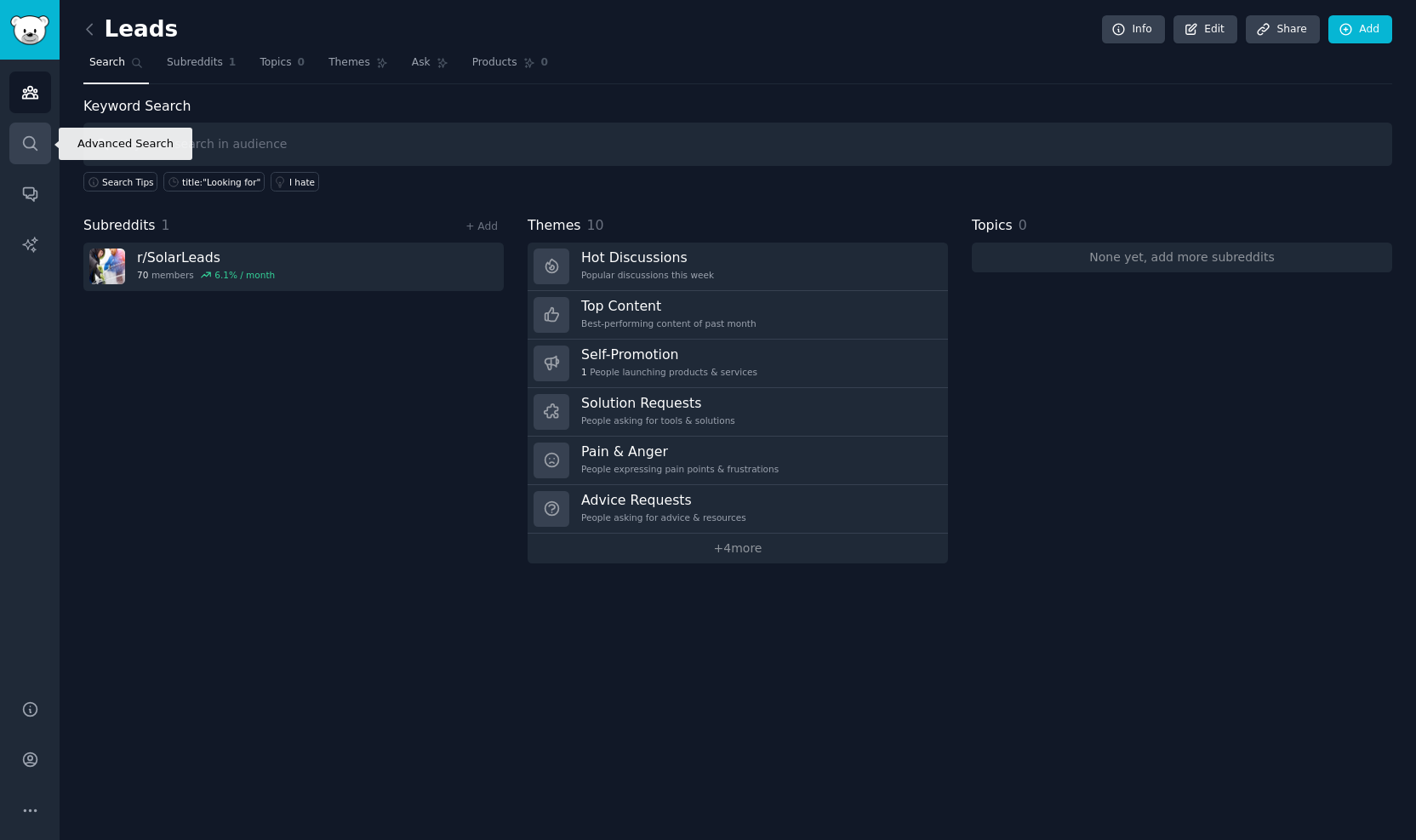
click at [19, 142] on link "Search" at bounding box center [30, 144] width 42 height 42
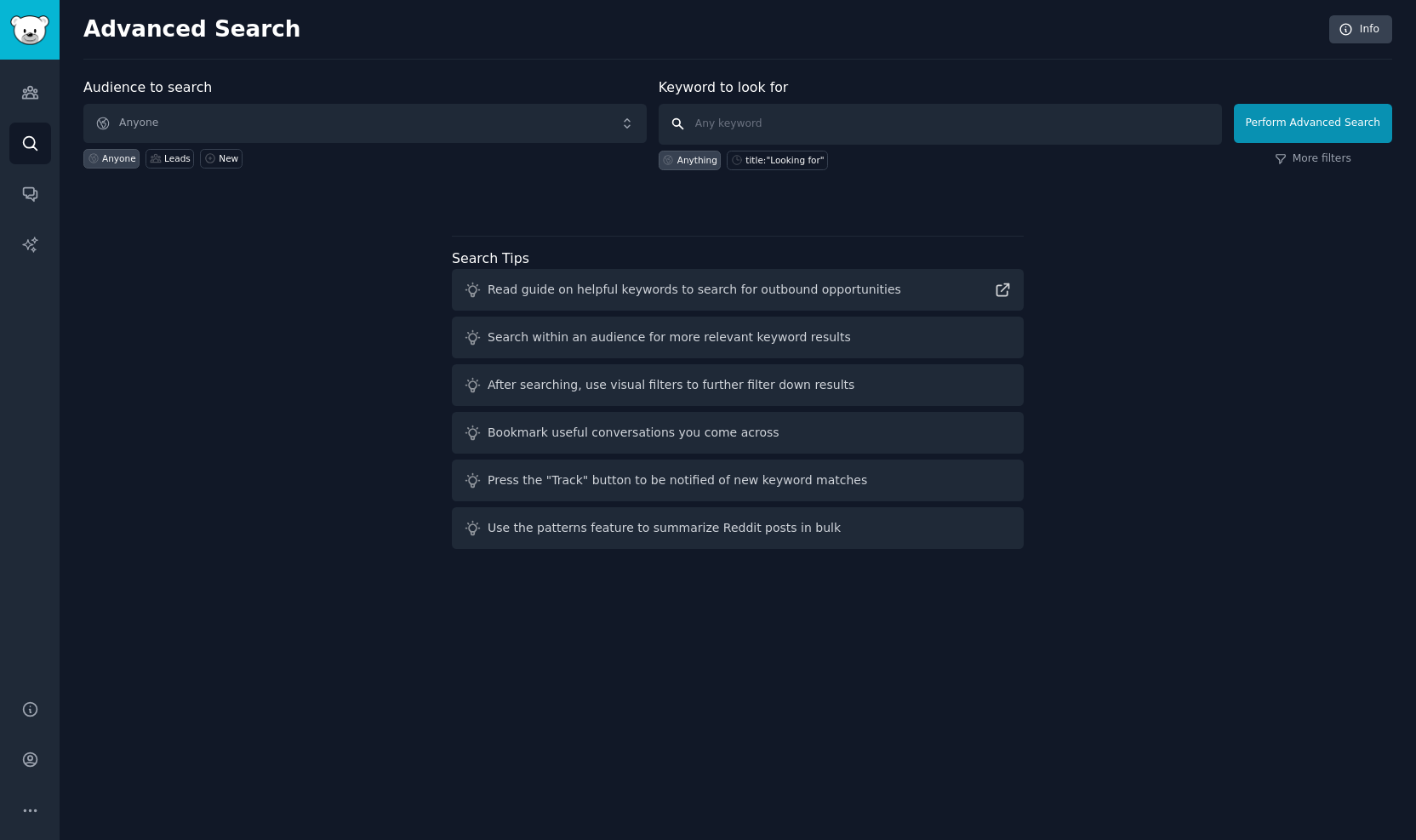
click at [909, 113] on input "text" at bounding box center [939, 124] width 563 height 41
type input "recruimnt process"
click button "Perform Advanced Search" at bounding box center [1312, 123] width 158 height 39
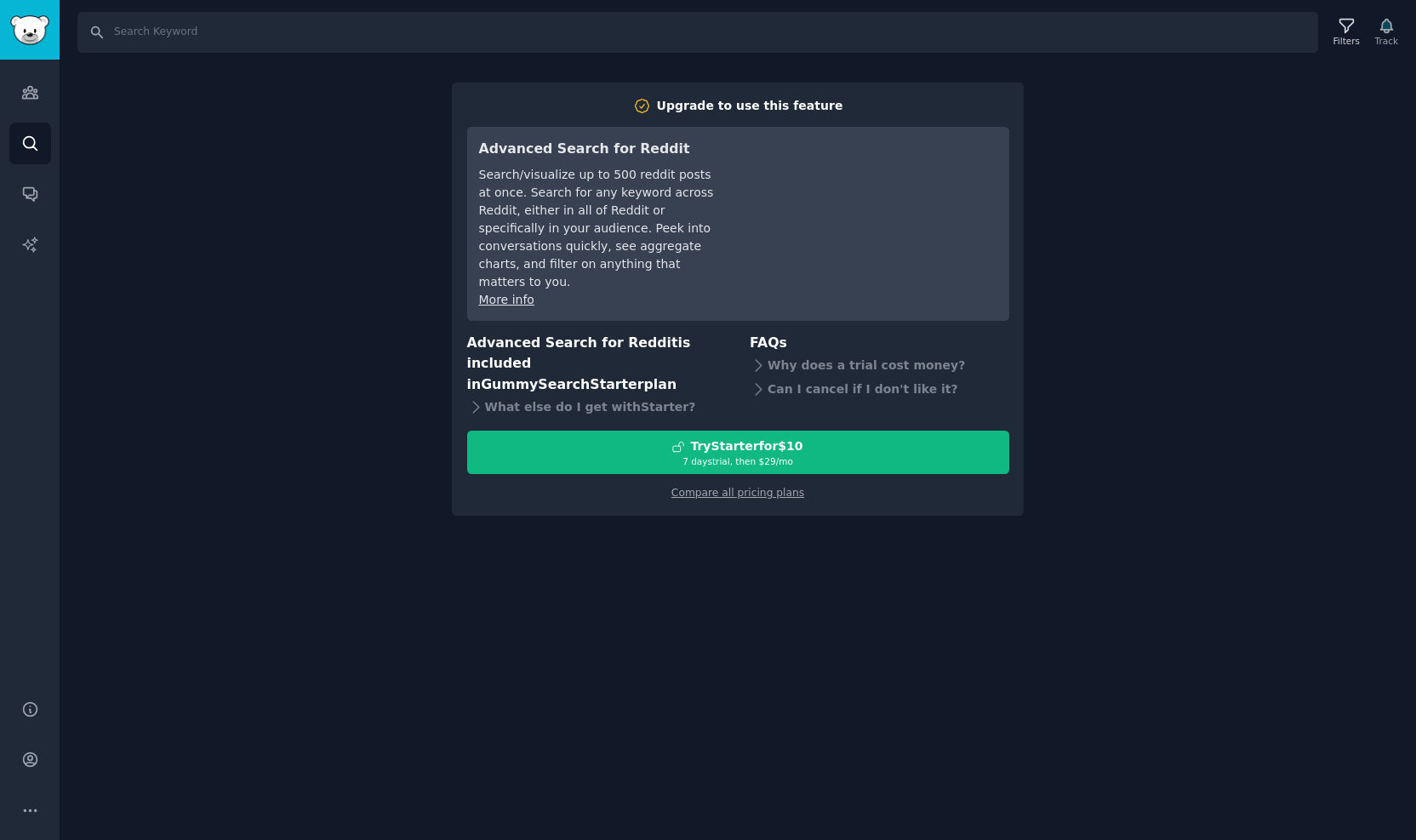
click at [1133, 62] on div "Search Filters Track Upgrade to use this feature Advanced Search for Reddit Sea…" at bounding box center [738, 420] width 1356 height 840
click at [227, 123] on div "Search Filters Track Upgrade to use this feature Advanced Search for Reddit Sea…" at bounding box center [738, 420] width 1356 height 840
click at [4, 79] on div "Audiences Search Conversations AI Reports" at bounding box center [29, 369] width 60 height 619
click at [16, 85] on link "Audiences" at bounding box center [30, 93] width 42 height 42
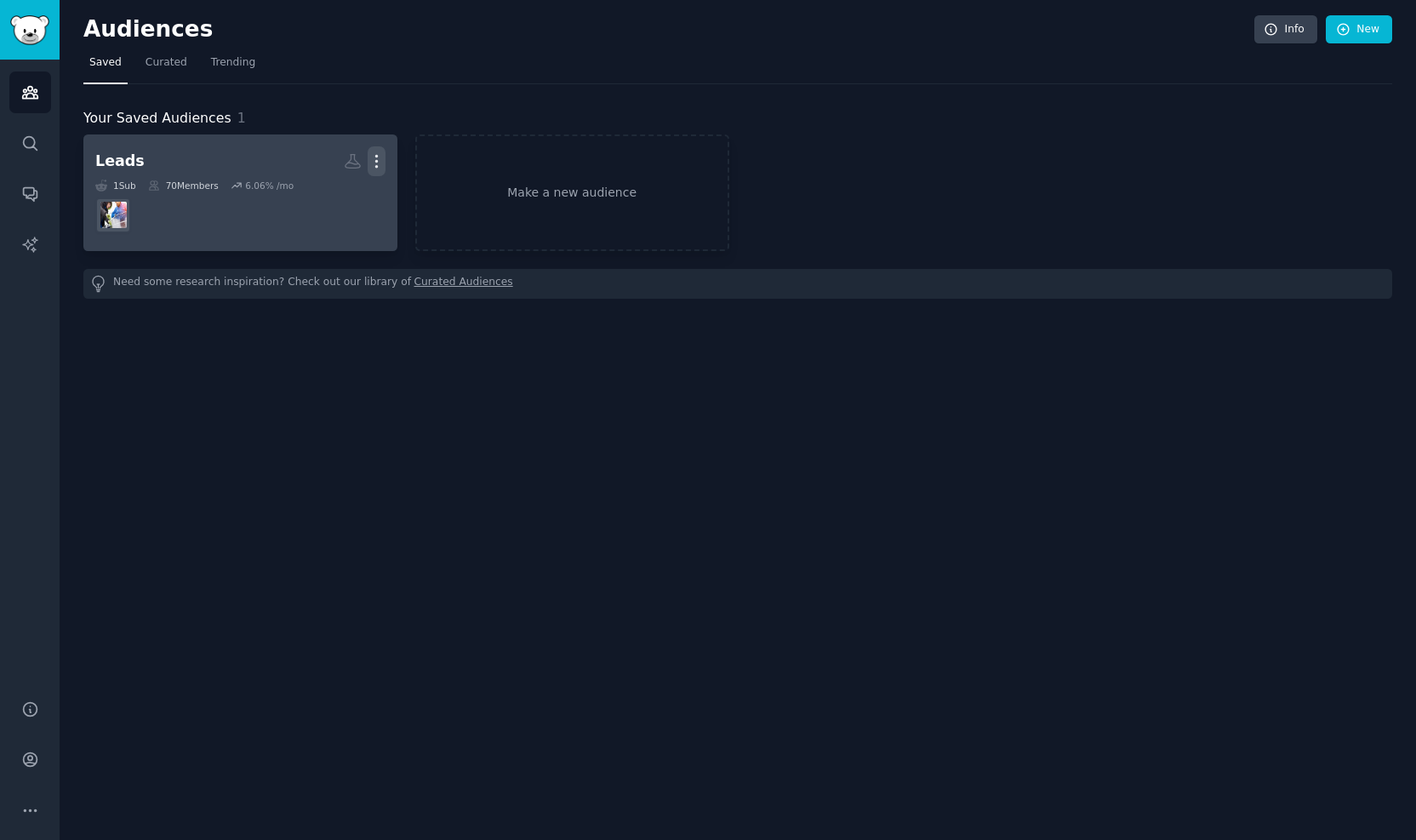
click at [371, 154] on icon "button" at bounding box center [376, 161] width 18 height 18
click at [303, 164] on icon at bounding box center [295, 167] width 15 height 10
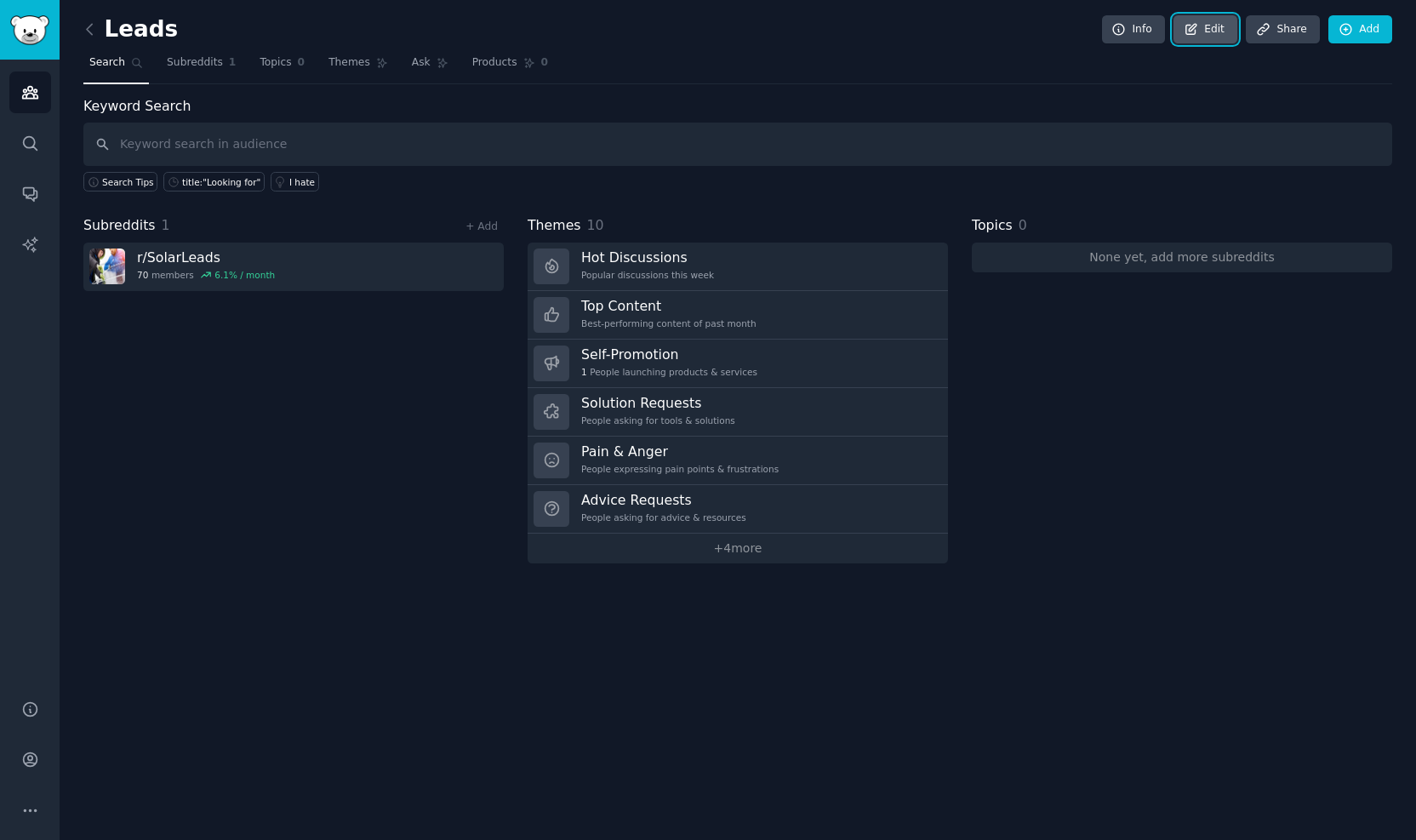
click at [1185, 25] on link "Edit" at bounding box center [1206, 29] width 64 height 29
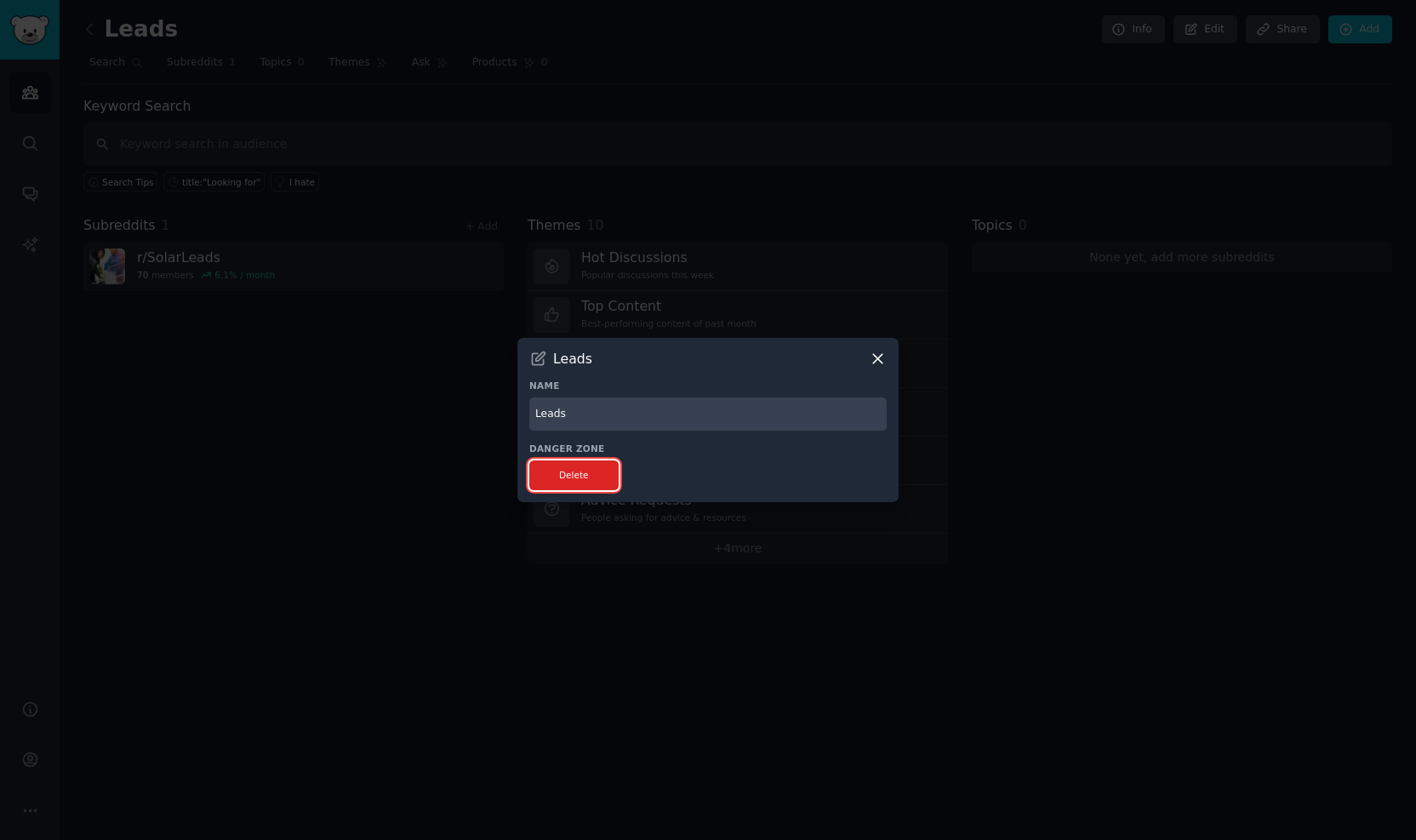
click at [543, 483] on button "Delete" at bounding box center [573, 475] width 89 height 29
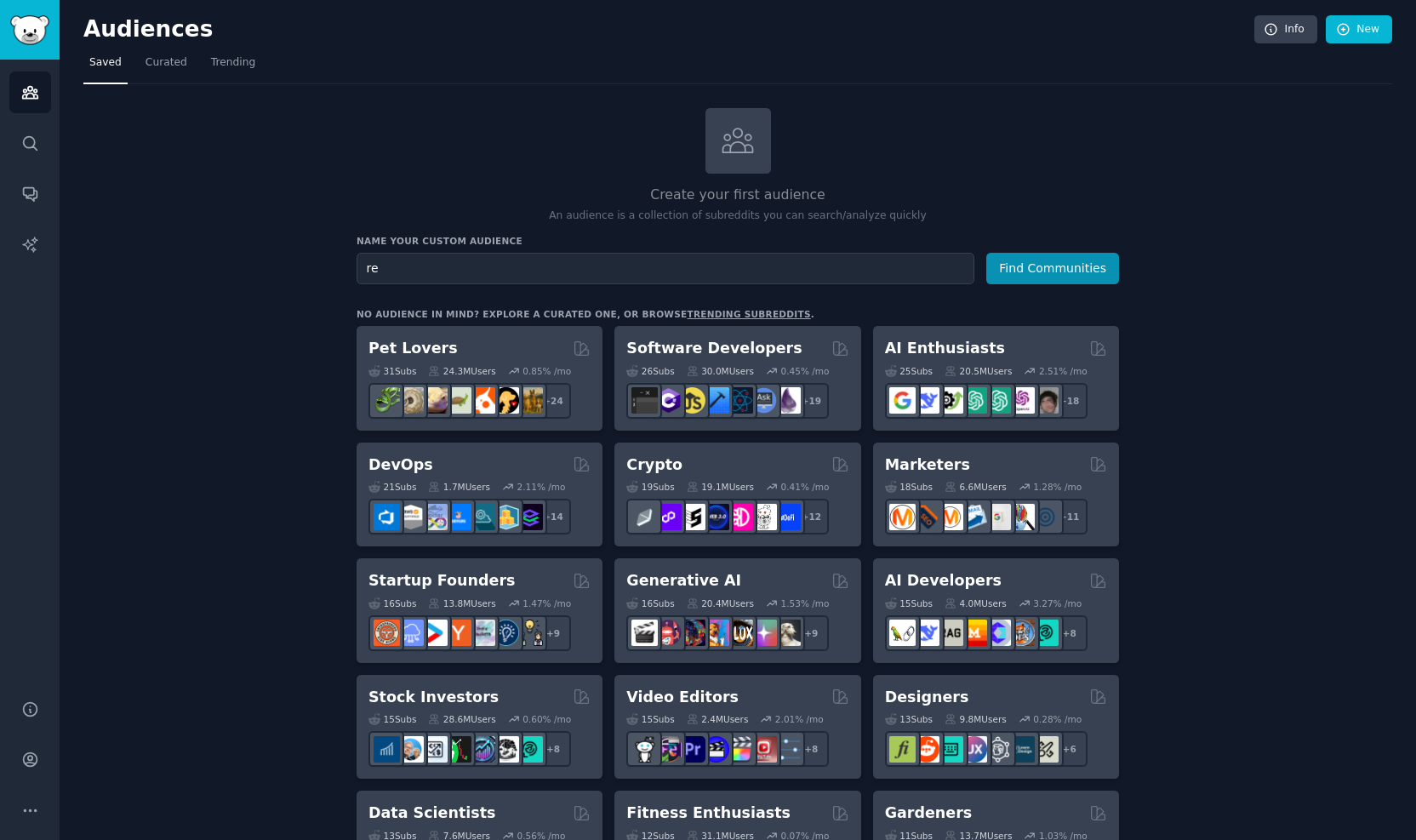
type input "r"
type input "e"
type input "mining [GEOGRAPHIC_DATA]"
click at [1043, 254] on button "Find Communities" at bounding box center [1052, 268] width 132 height 31
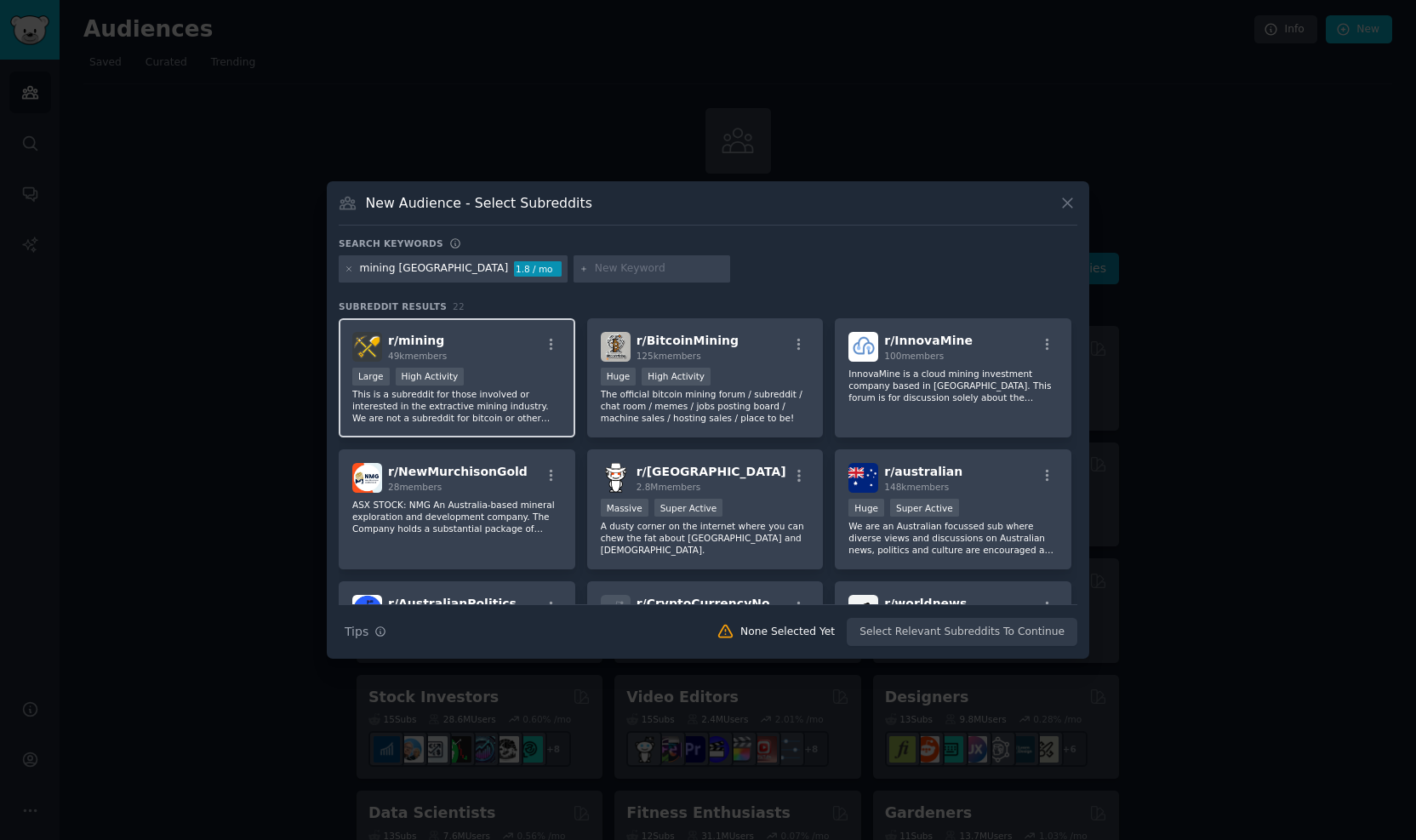
click at [545, 401] on p "This is a subreddit for those involved or interested in the extractive mining i…" at bounding box center [457, 406] width 209 height 35
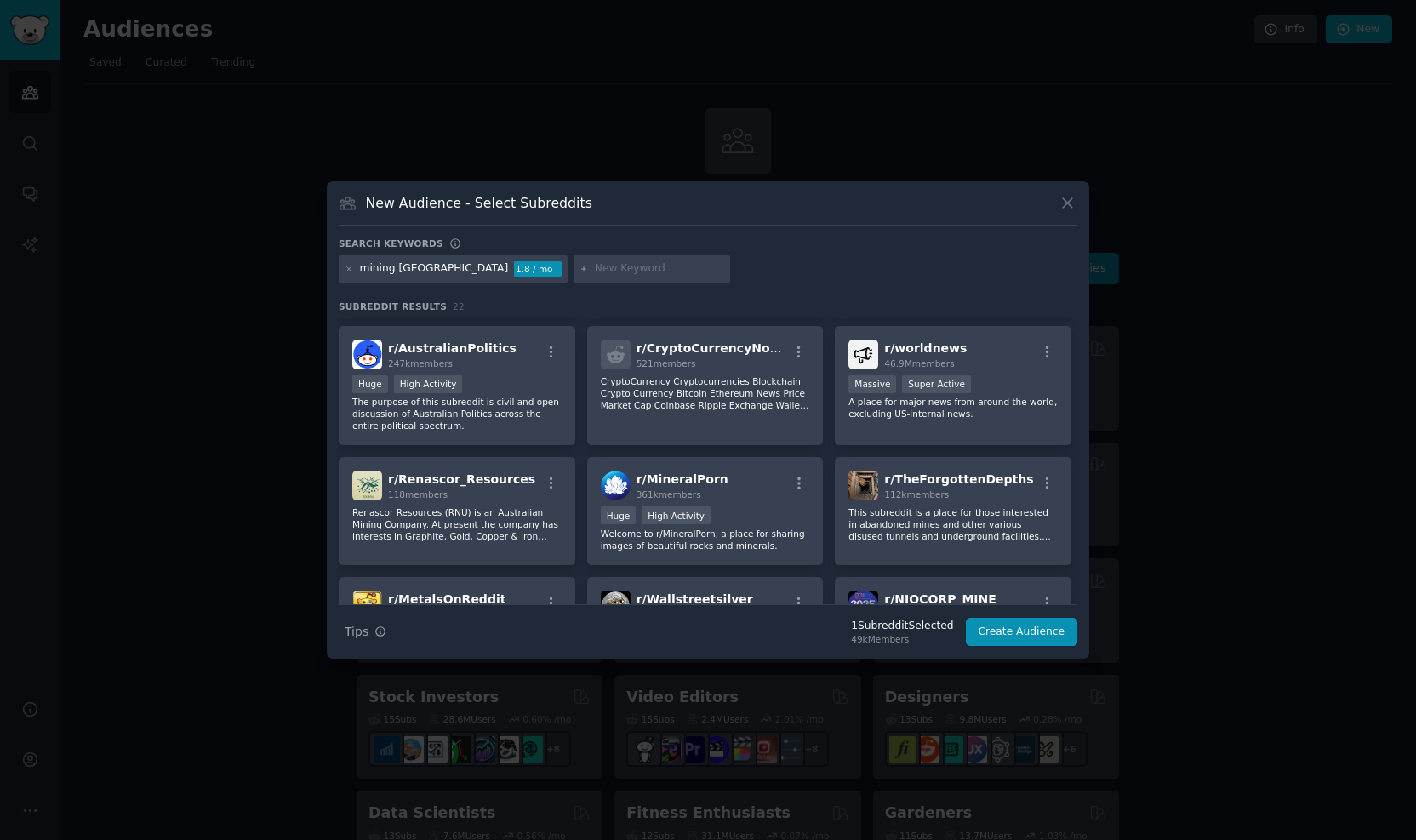
scroll to position [341, 0]
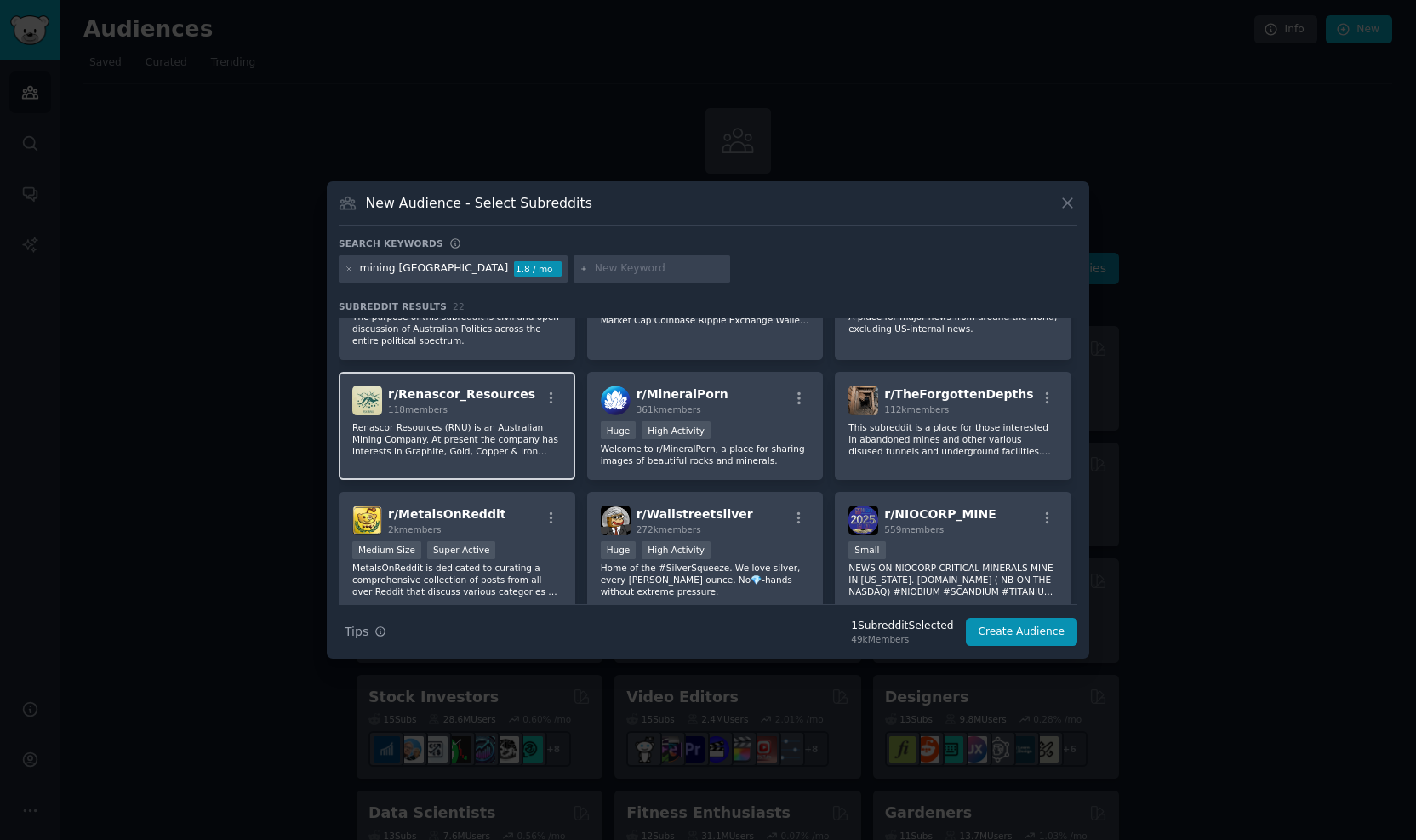
click at [540, 446] on p "Renascor Resources (RNU) is an Australian Mining Company. At present the compan…" at bounding box center [457, 439] width 209 height 35
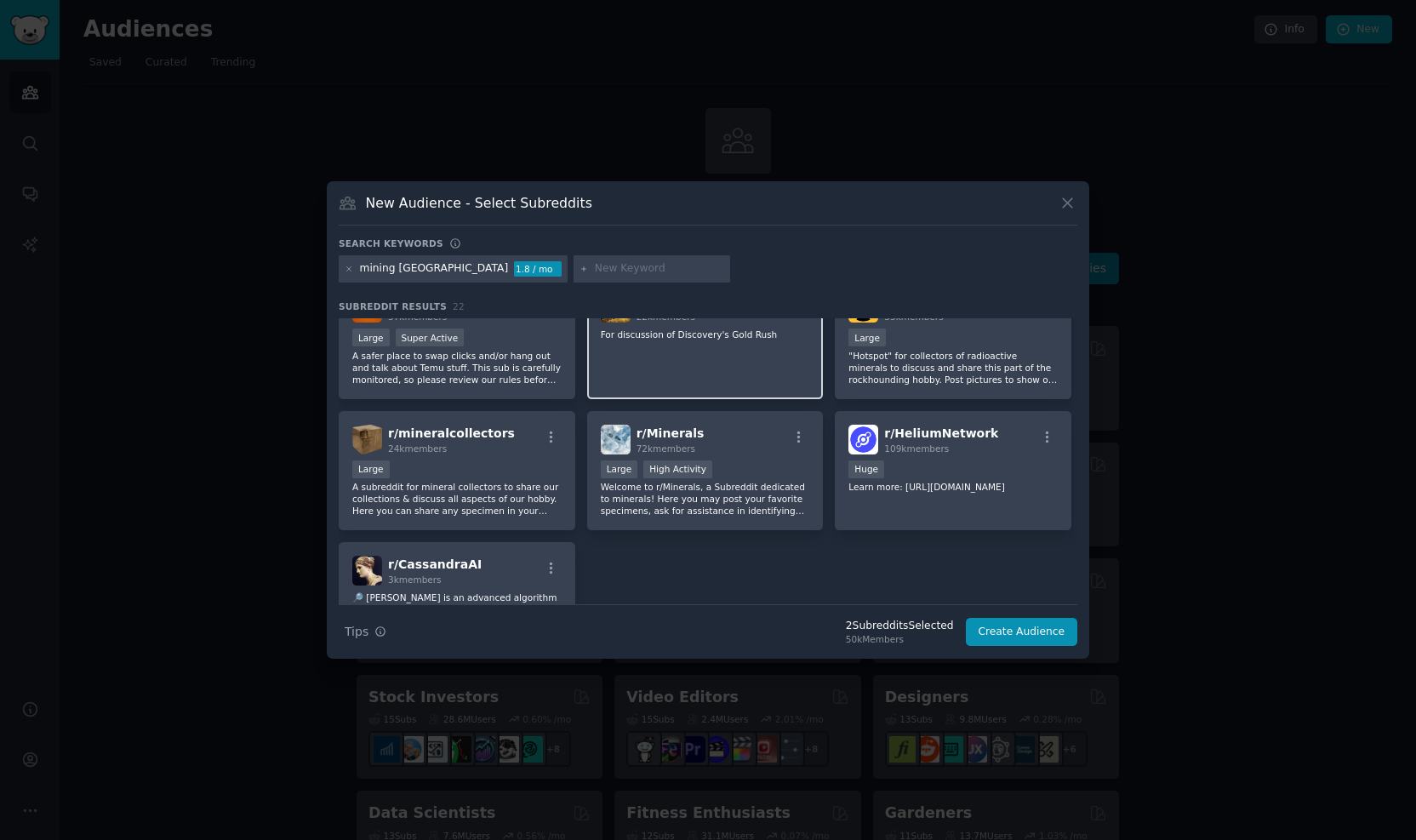
scroll to position [766, 0]
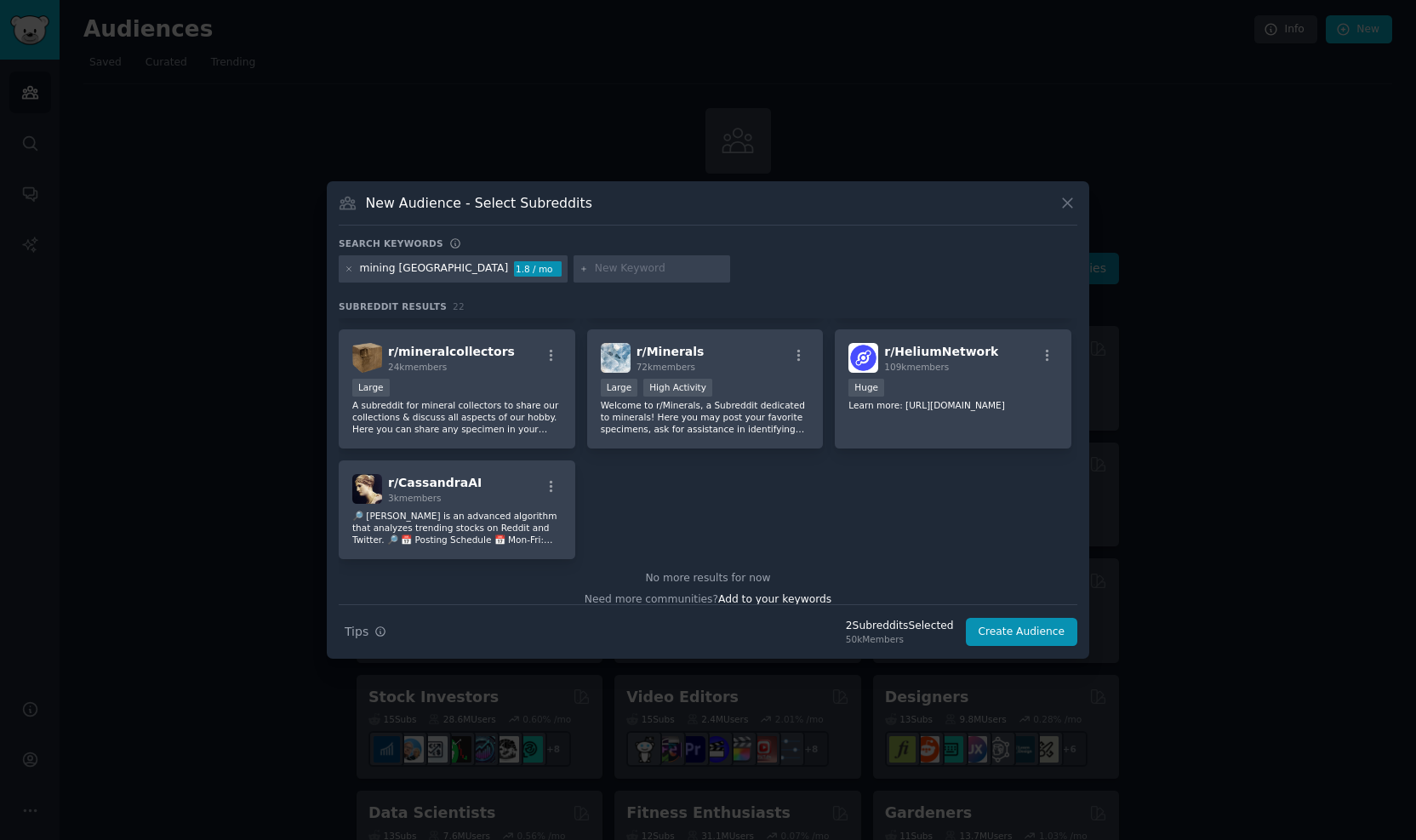
click at [595, 261] on input "text" at bounding box center [660, 269] width 130 height 16
type input "safety"
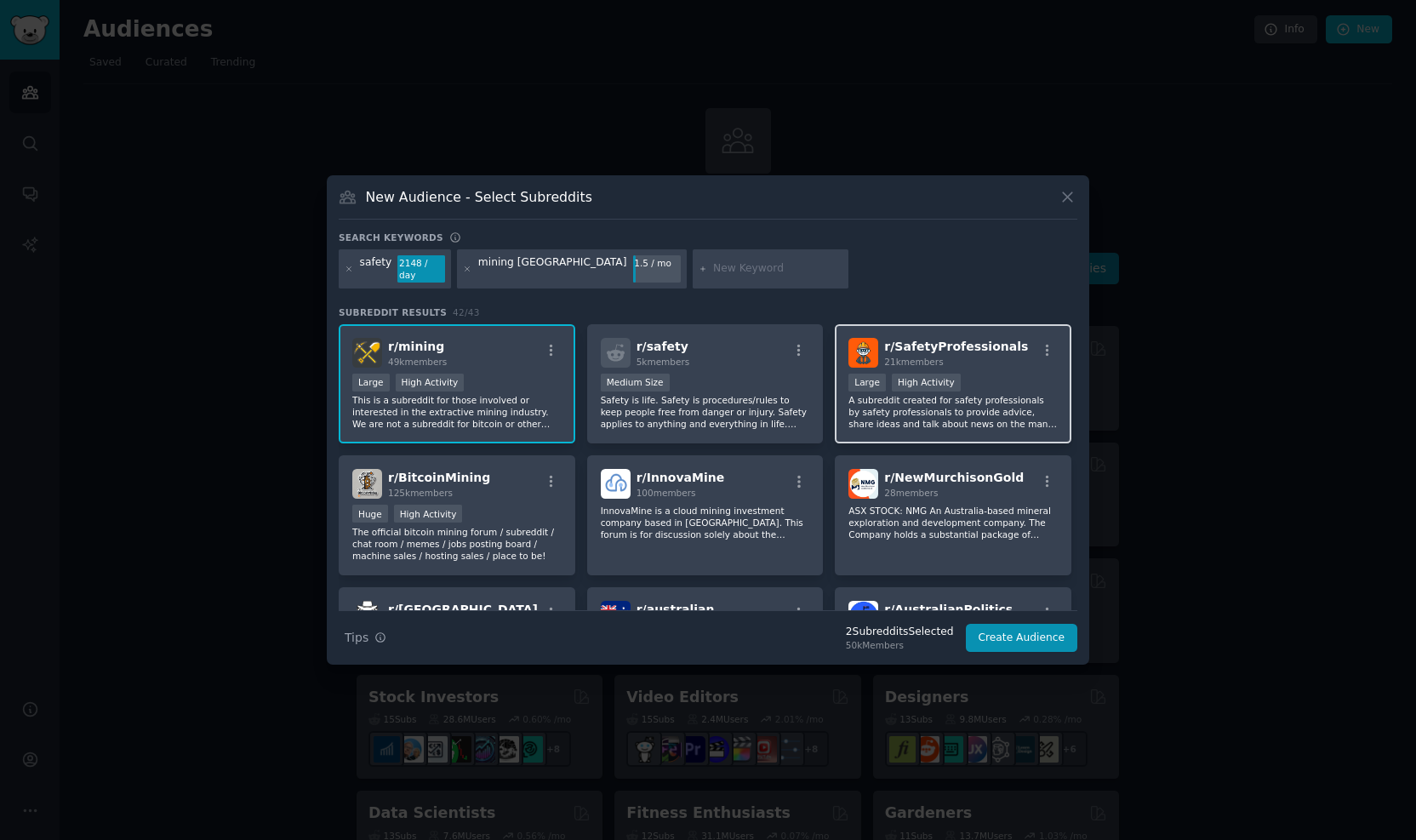
click at [970, 402] on p "A subreddit created for safety professionals by safety professionals to provide…" at bounding box center [953, 411] width 209 height 35
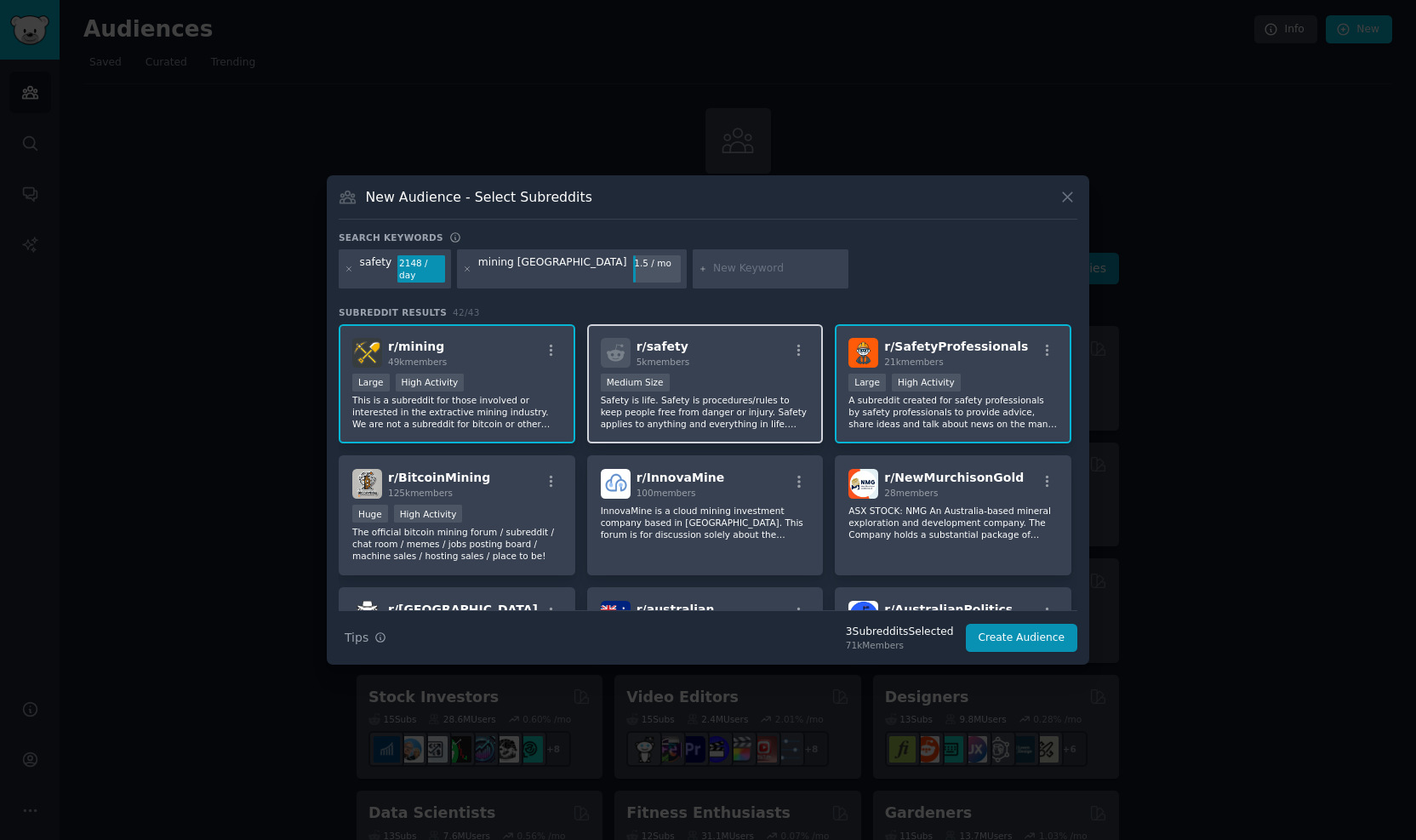
click at [692, 401] on p "Safety is life. Safety is procedures/rules to keep people free from danger or i…" at bounding box center [706, 411] width 209 height 35
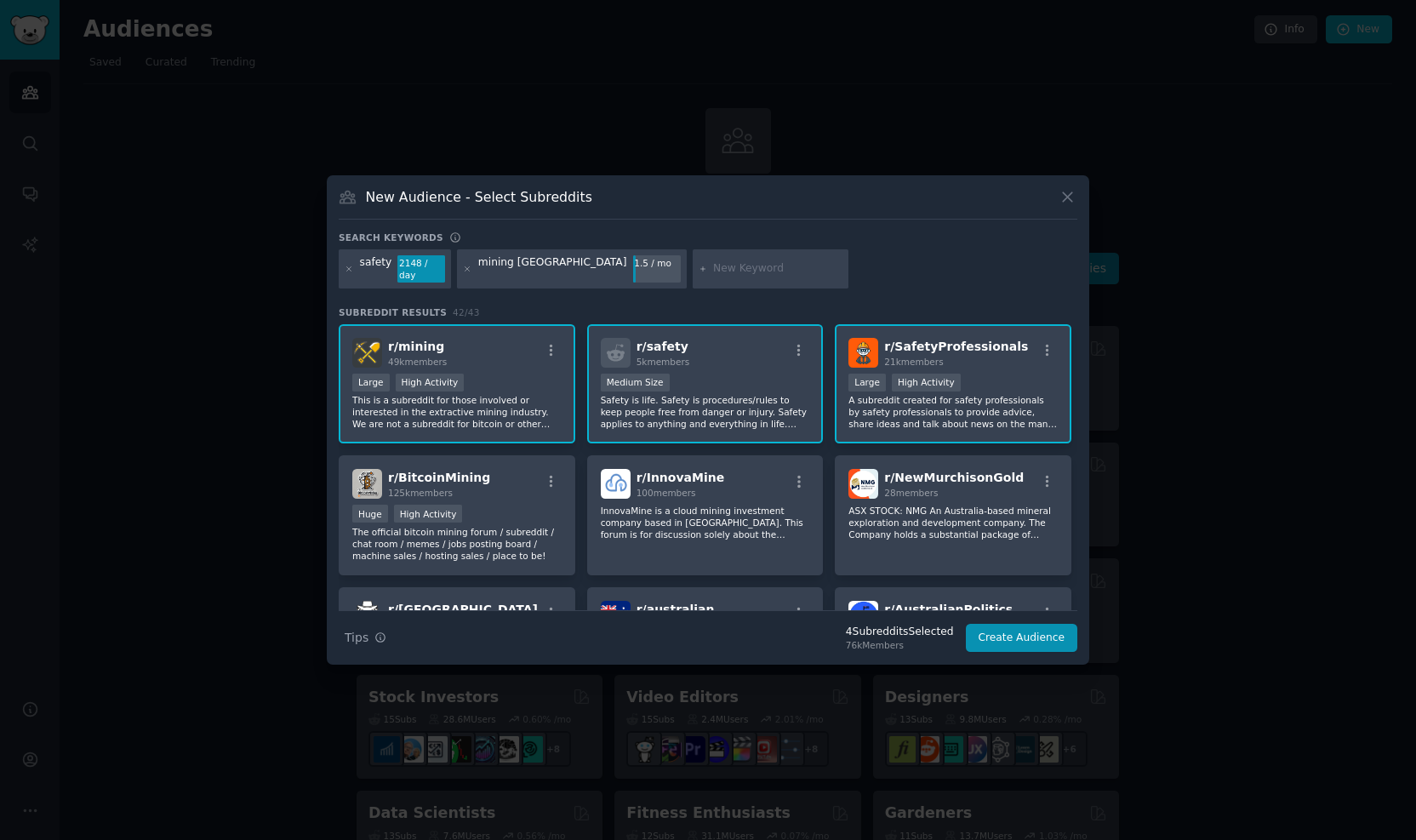
click at [542, 401] on p "This is a subreddit for those involved or interested in the extractive mining i…" at bounding box center [457, 411] width 209 height 35
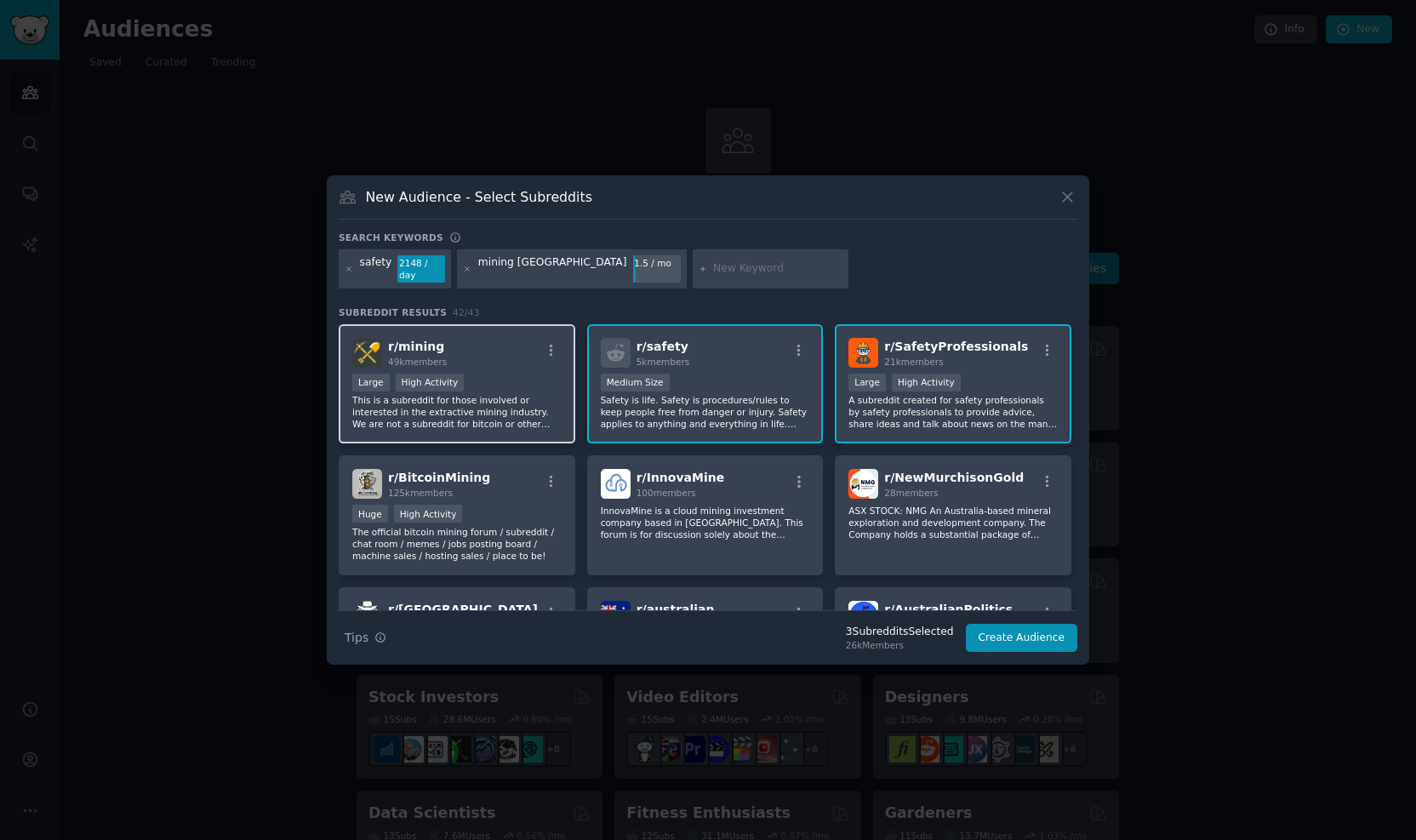
click at [494, 394] on p "This is a subreddit for those involved or interested in the extractive mining i…" at bounding box center [457, 411] width 209 height 35
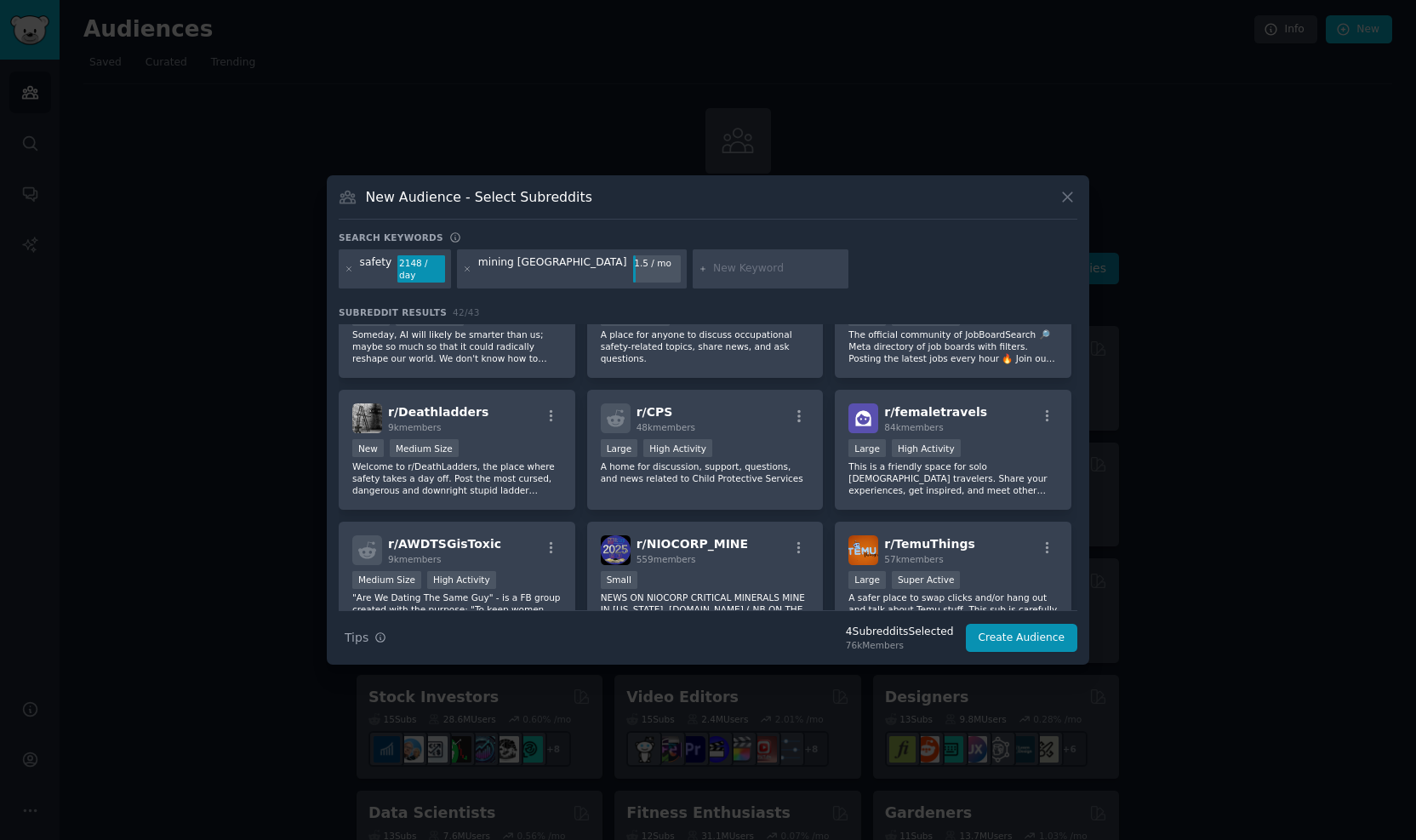
scroll to position [1106, 0]
click at [713, 261] on input "text" at bounding box center [778, 269] width 130 height 16
type input "contractor help"
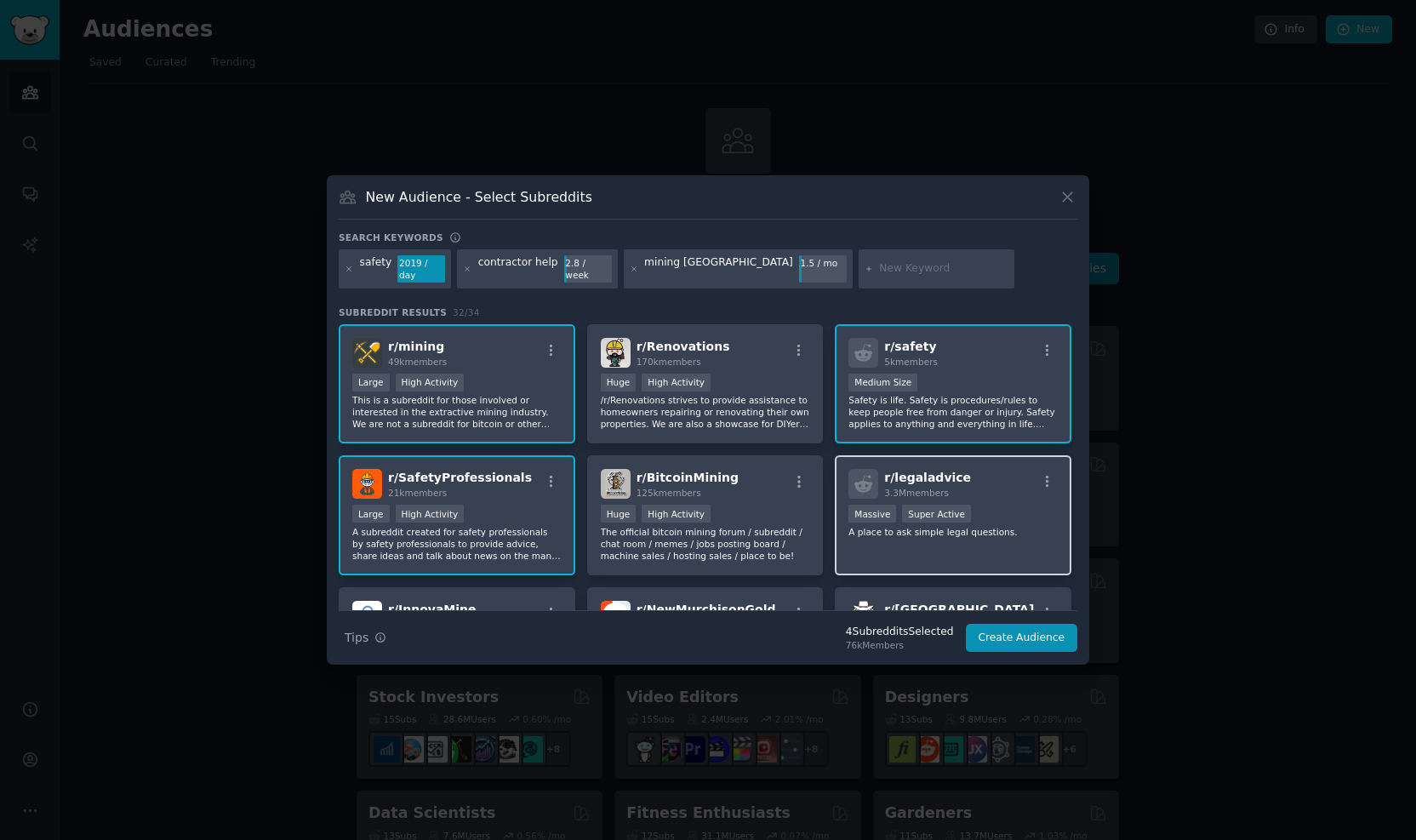
click at [997, 511] on div "Massive Super Active" at bounding box center [953, 515] width 209 height 22
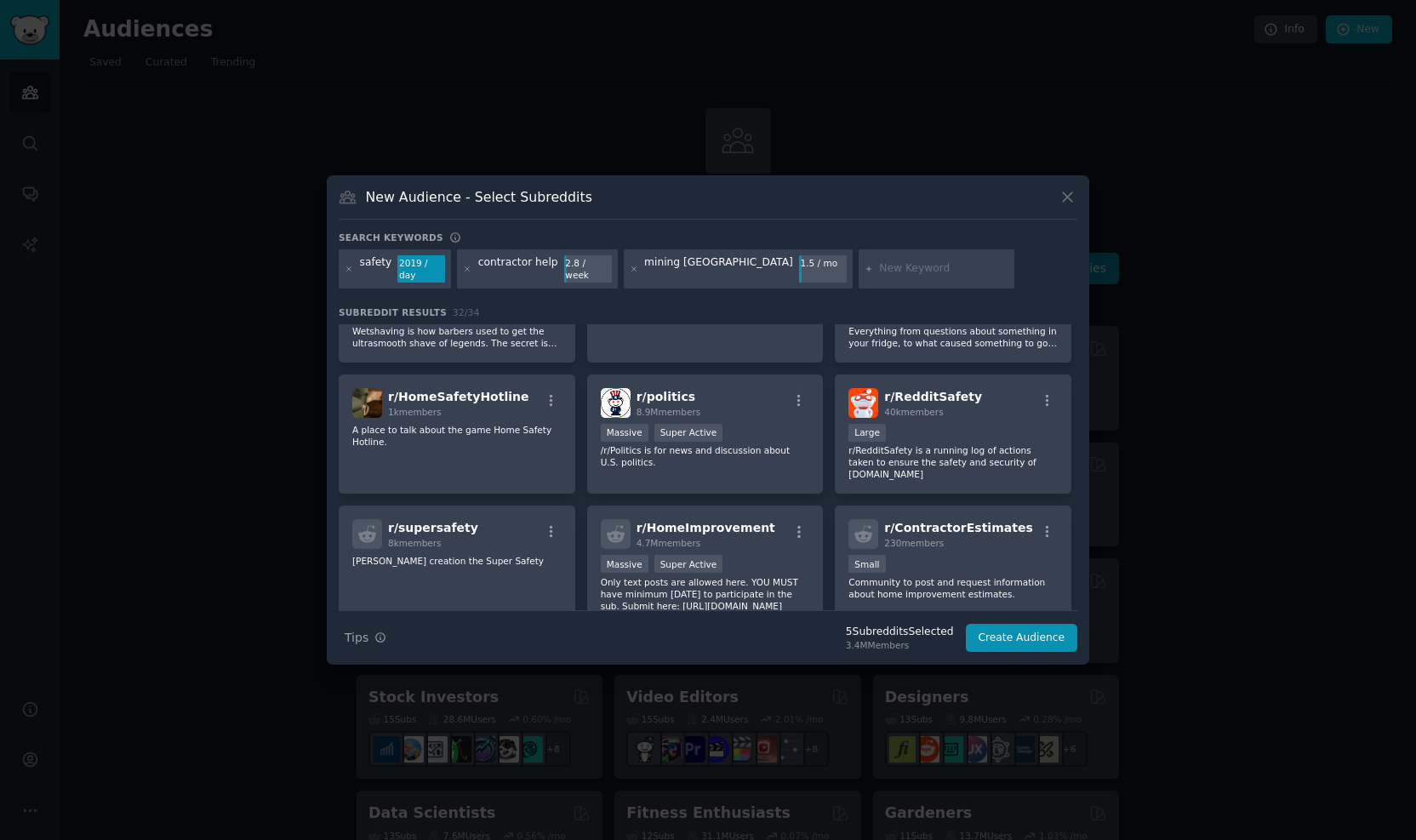
scroll to position [766, 0]
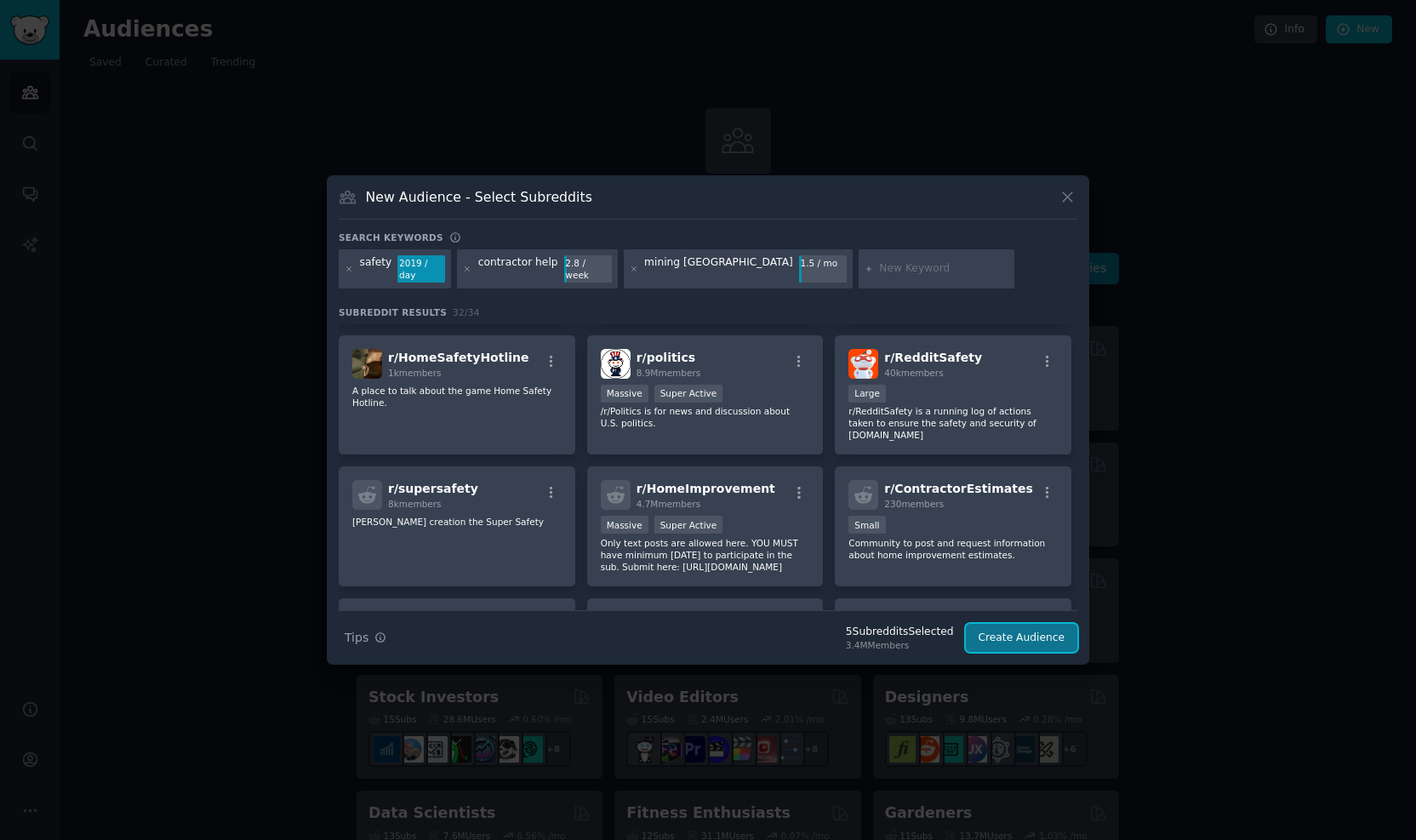
click at [1041, 634] on button "Create Audience" at bounding box center [1022, 638] width 112 height 29
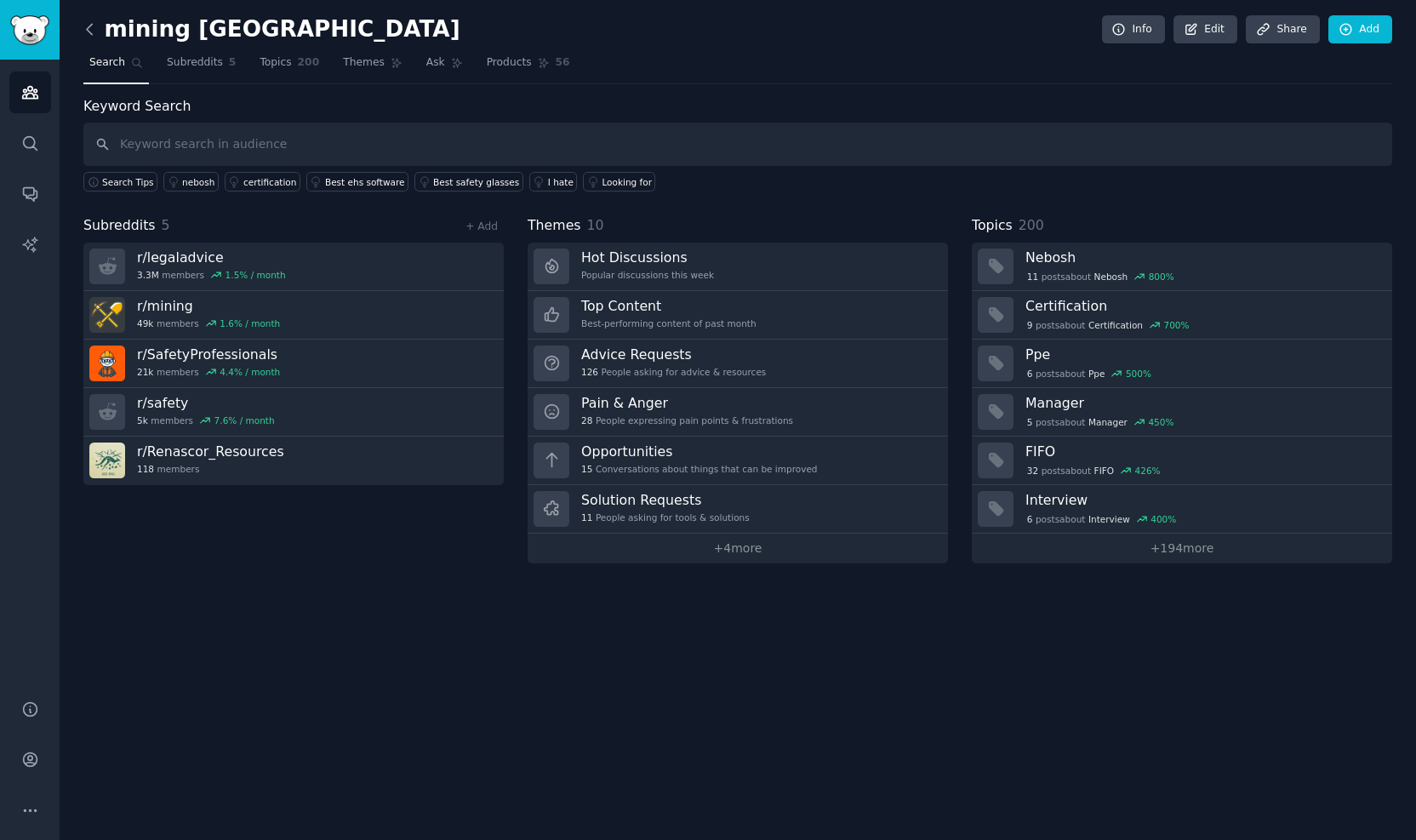
click at [97, 28] on icon at bounding box center [89, 29] width 18 height 18
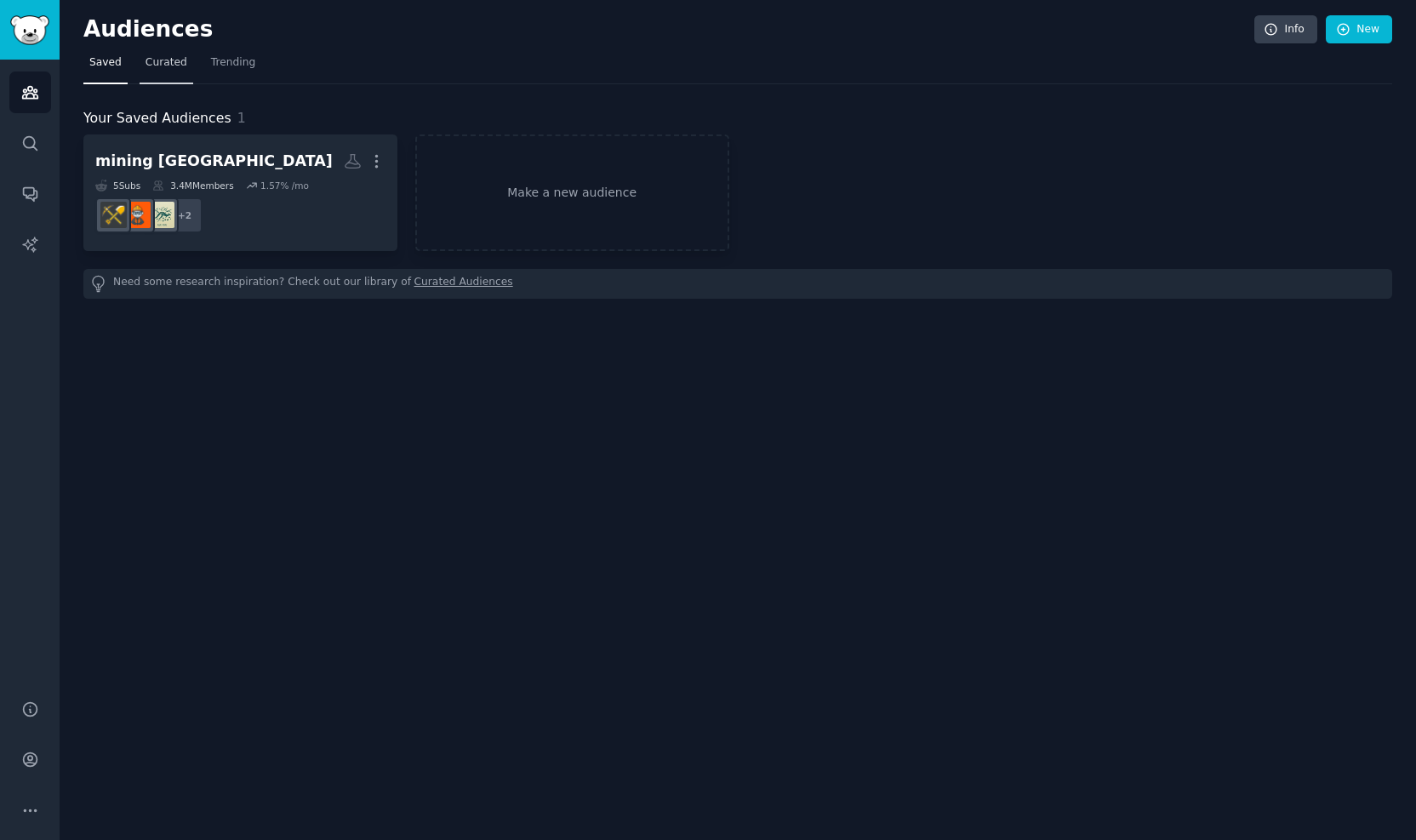
click at [161, 54] on link "Curated" at bounding box center [166, 67] width 54 height 35
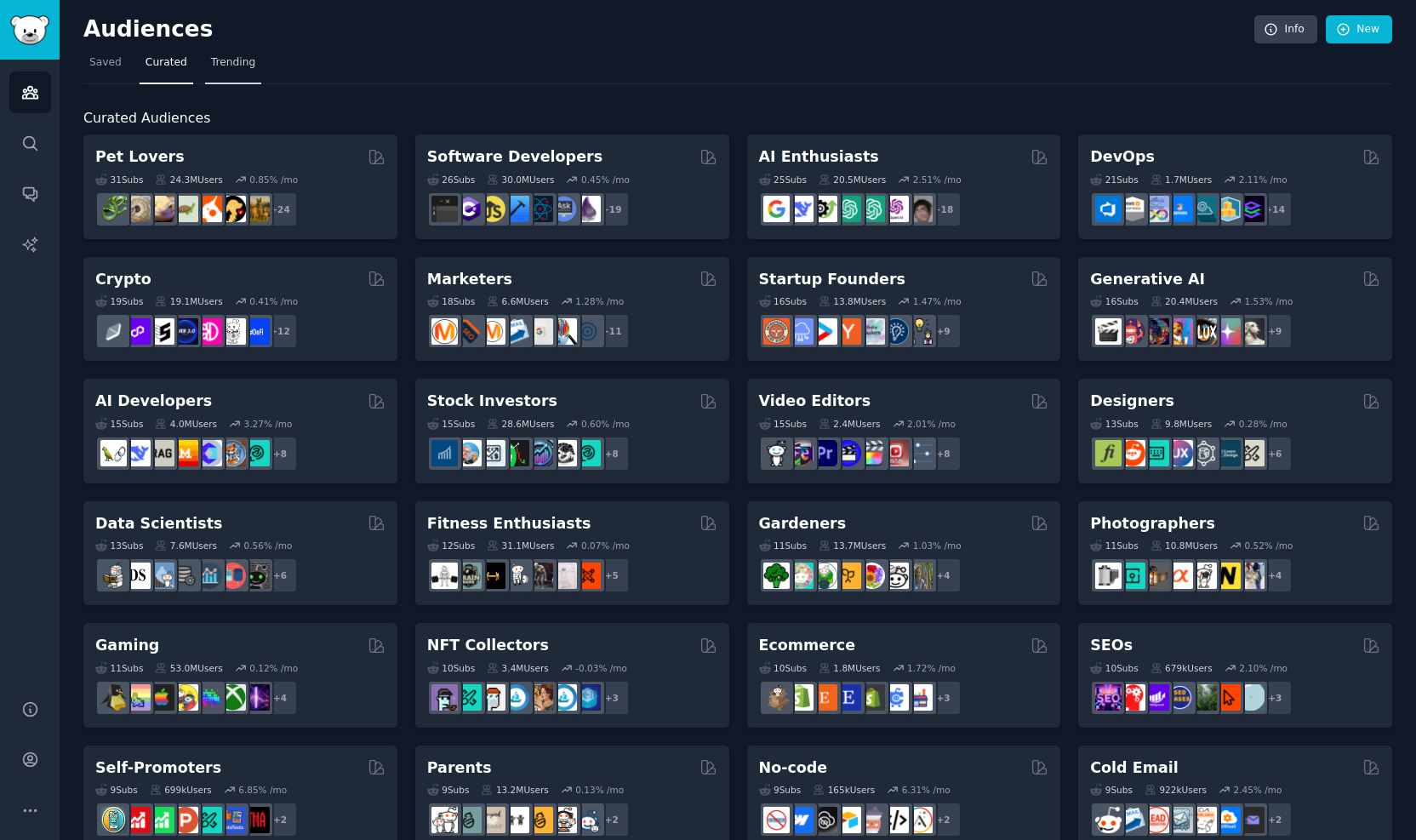
click at [223, 64] on span "Trending" at bounding box center [233, 63] width 44 height 16
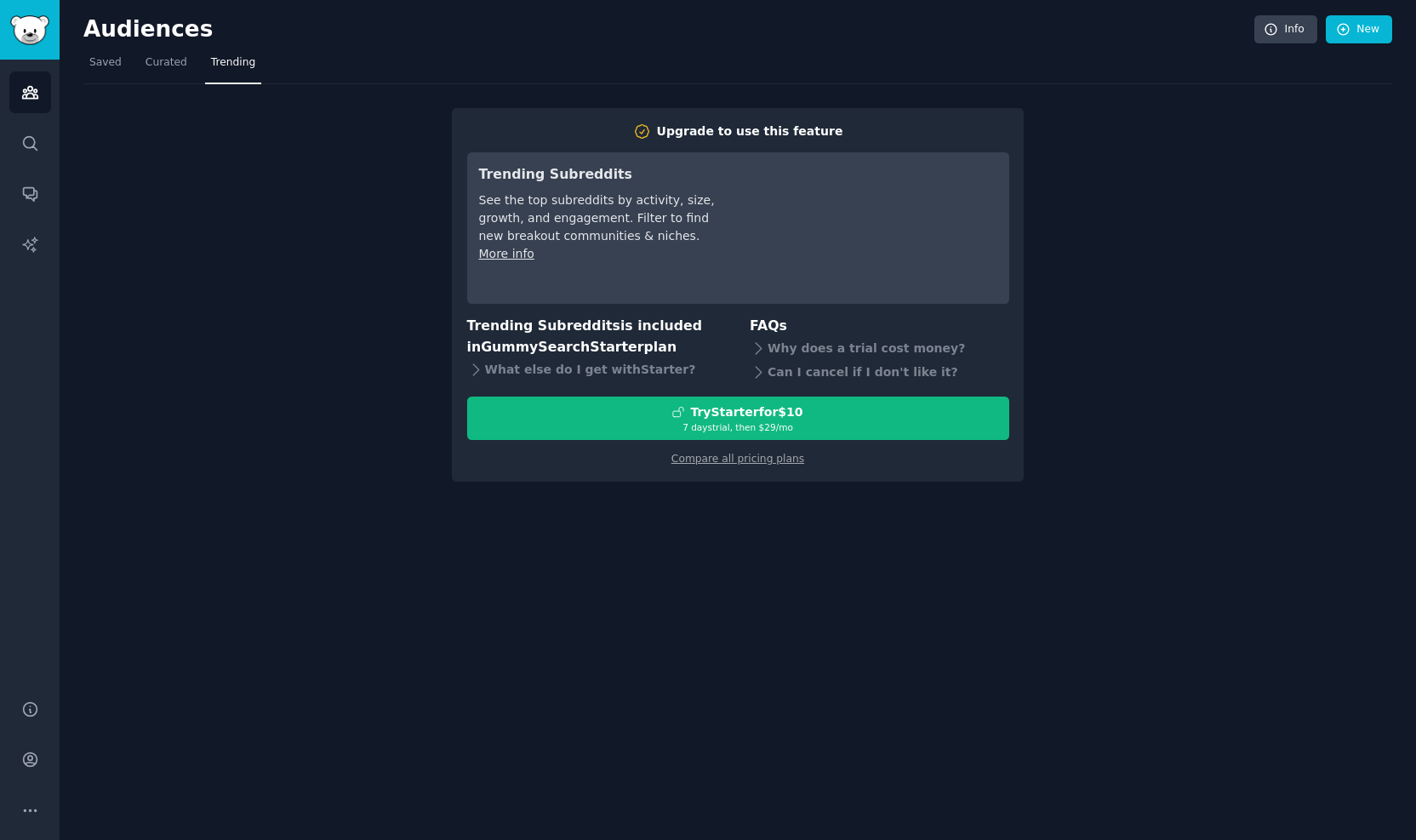
click at [279, 213] on div "Upgrade to use this feature Trending Subreddits See the top subreddits by activ…" at bounding box center [737, 282] width 1309 height 397
drag, startPoint x: 279, startPoint y: 213, endPoint x: 173, endPoint y: 59, distance: 187.0
click at [173, 59] on span "Curated" at bounding box center [166, 63] width 42 height 16
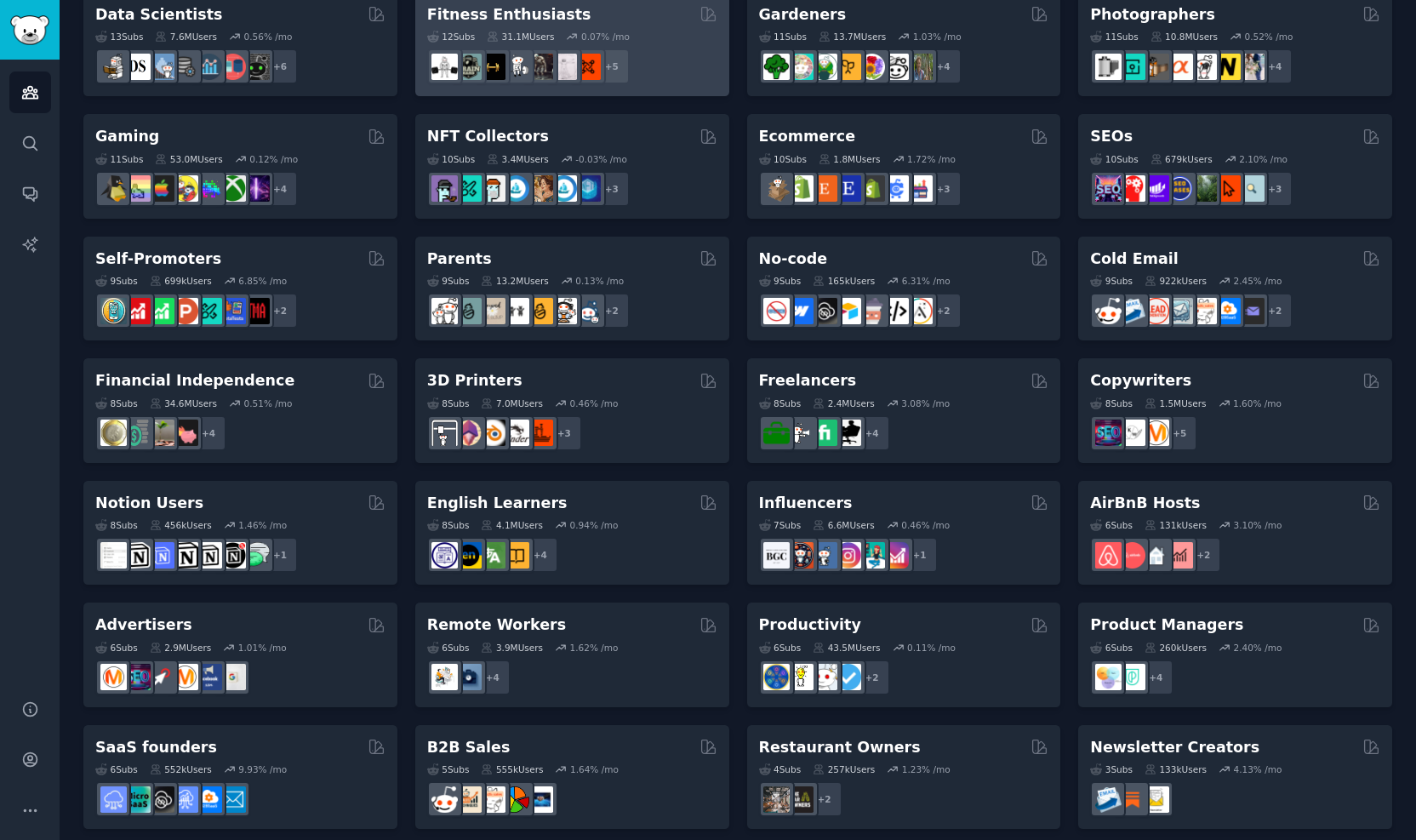
scroll to position [510, 0]
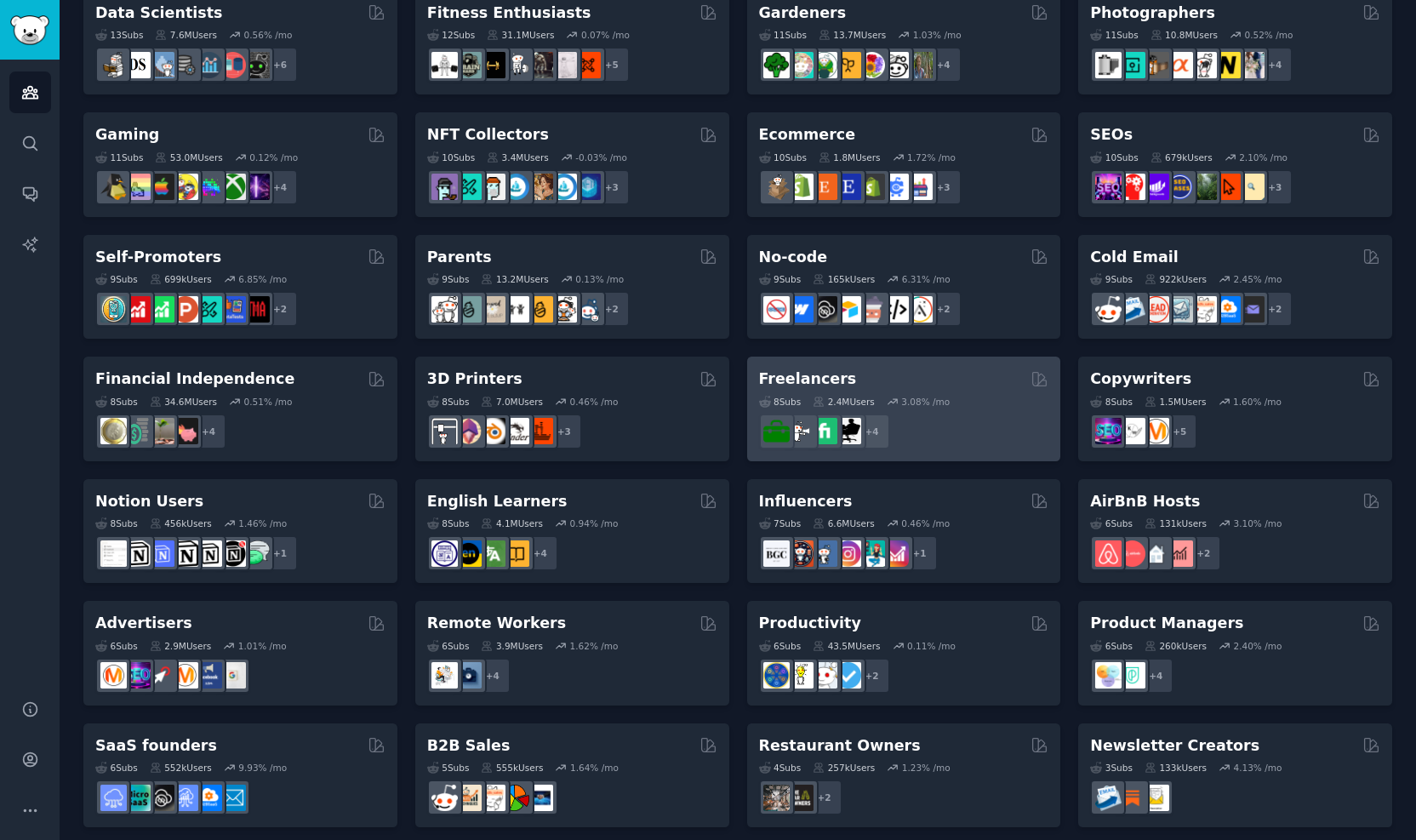
click at [838, 379] on div "Freelancers" at bounding box center [904, 379] width 290 height 22
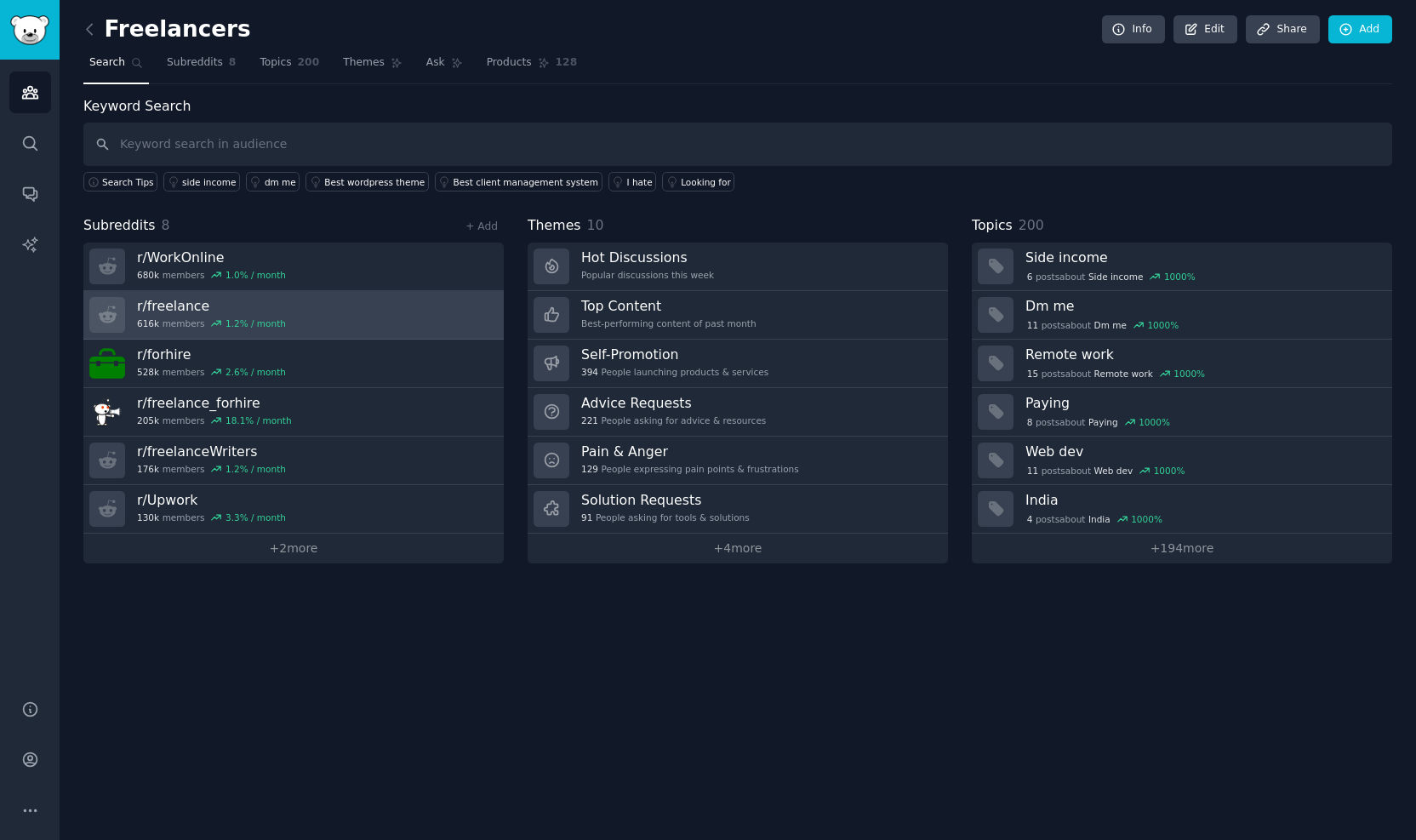
click at [379, 308] on link "r/ freelance 616k members 1.2 % / month" at bounding box center [293, 315] width 420 height 48
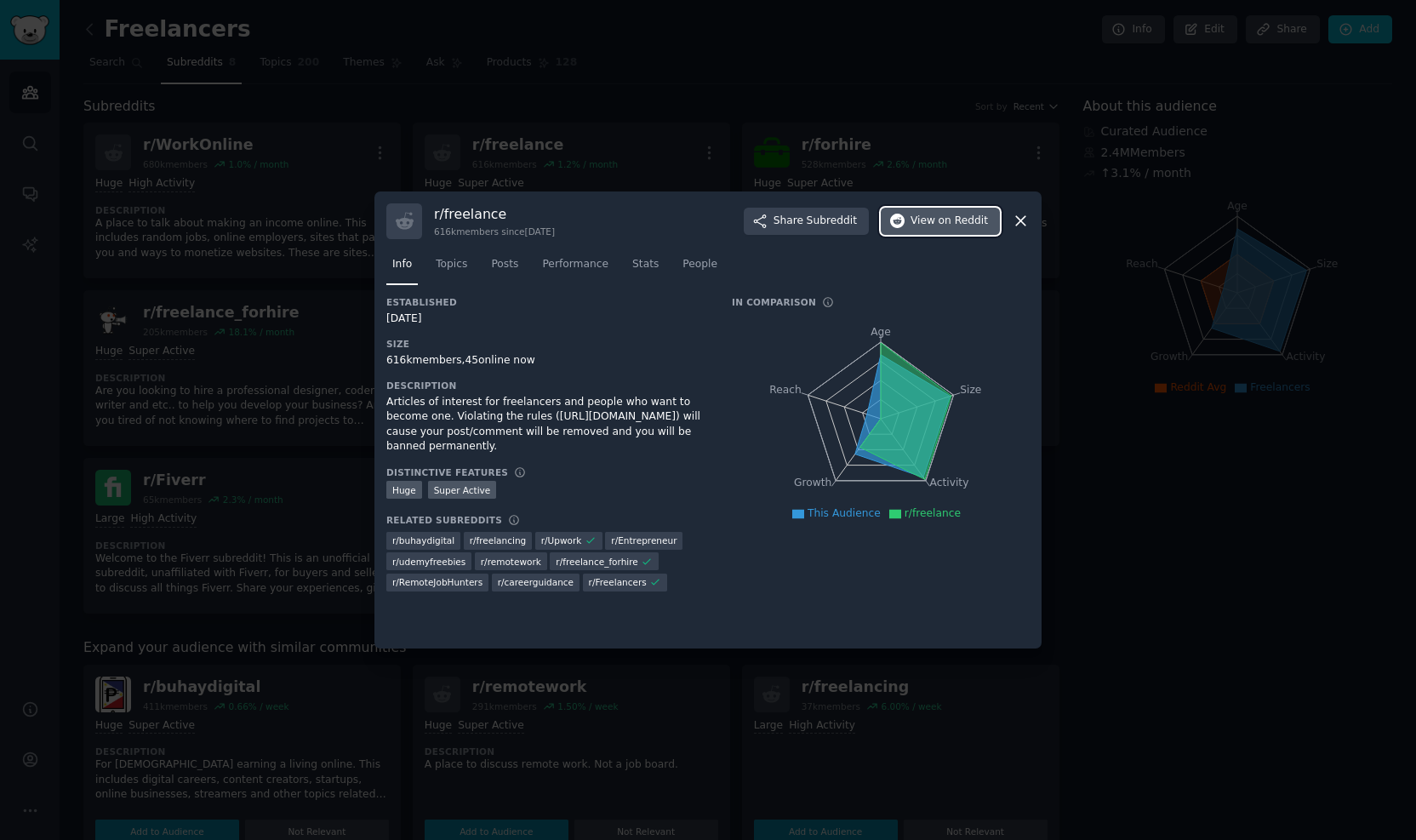
click at [938, 217] on span "View on Reddit" at bounding box center [950, 221] width 78 height 16
